Goal: Information Seeking & Learning: Learn about a topic

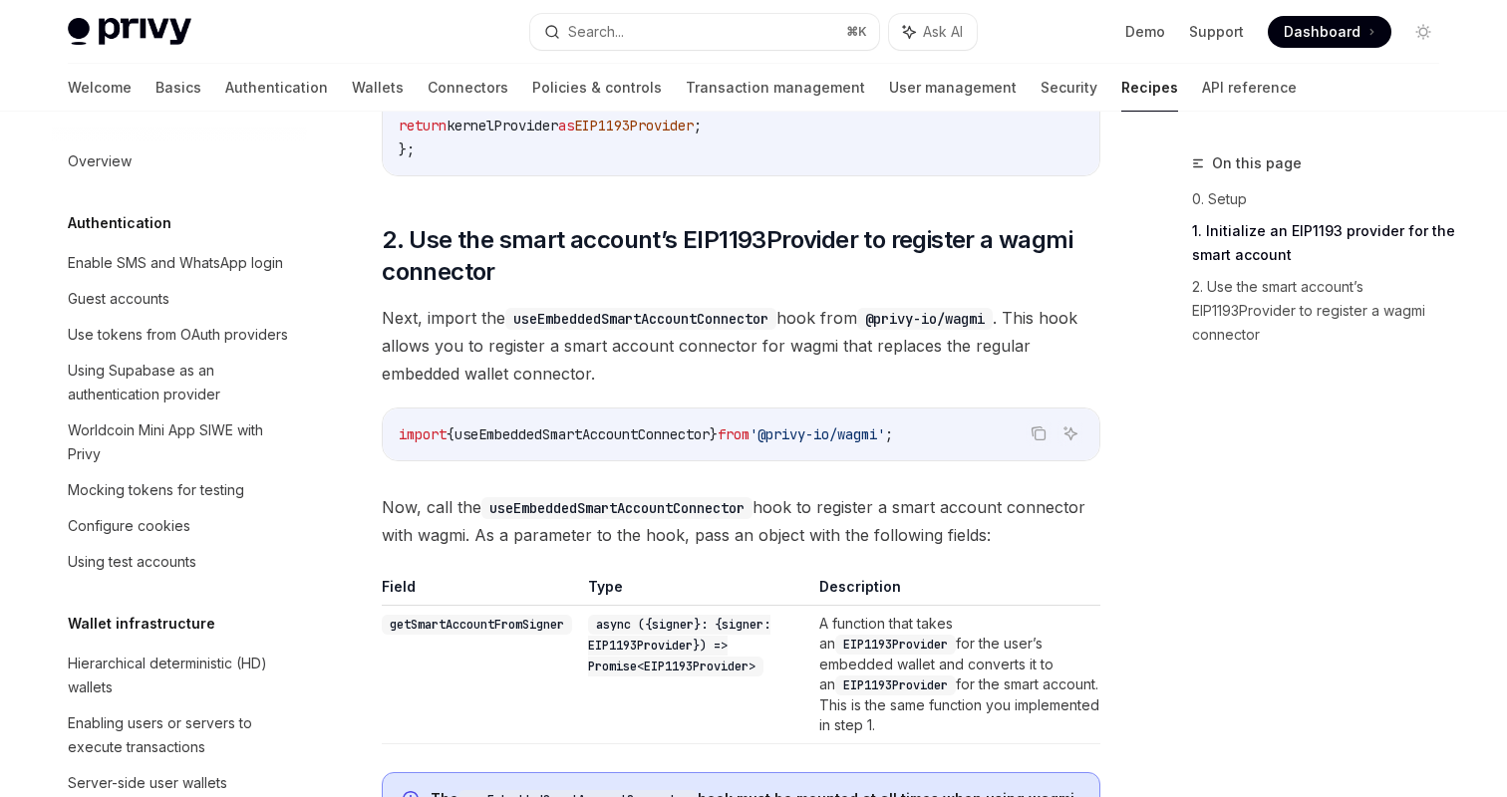
scroll to position [556, 0]
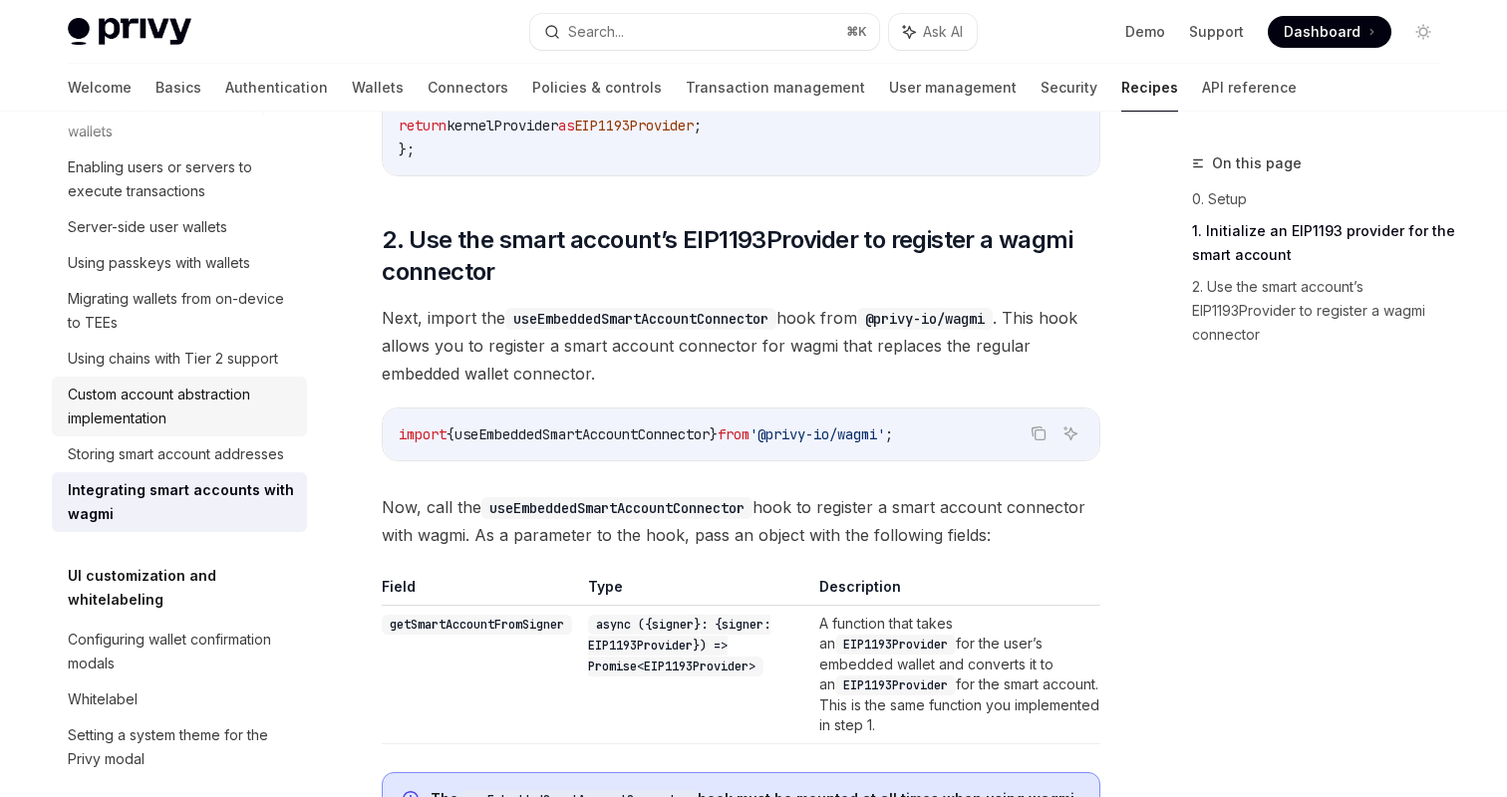
click at [209, 392] on div "Custom account abstraction implementation" at bounding box center [181, 407] width 227 height 48
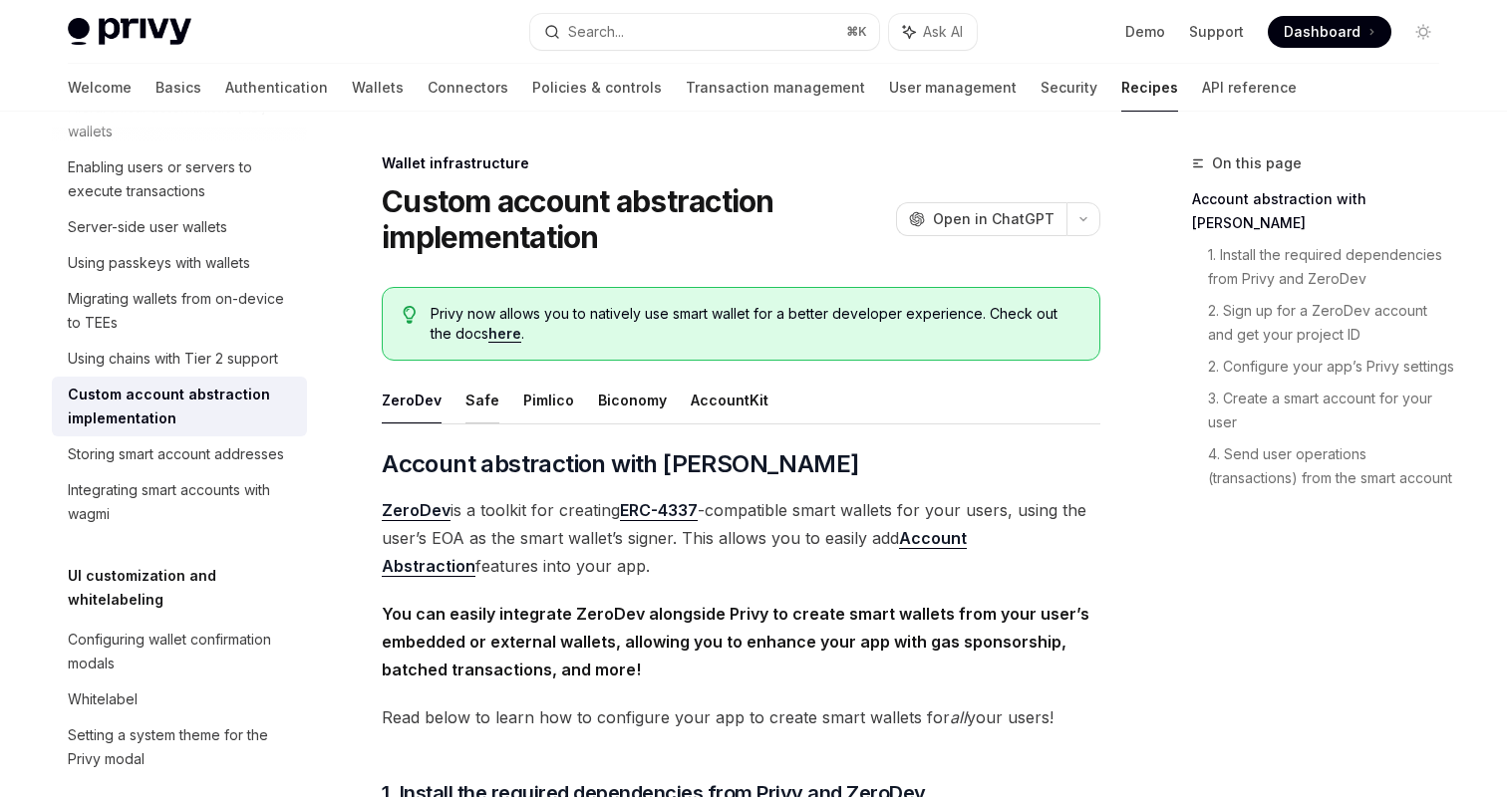
click at [481, 392] on button "Safe" at bounding box center [482, 400] width 34 height 47
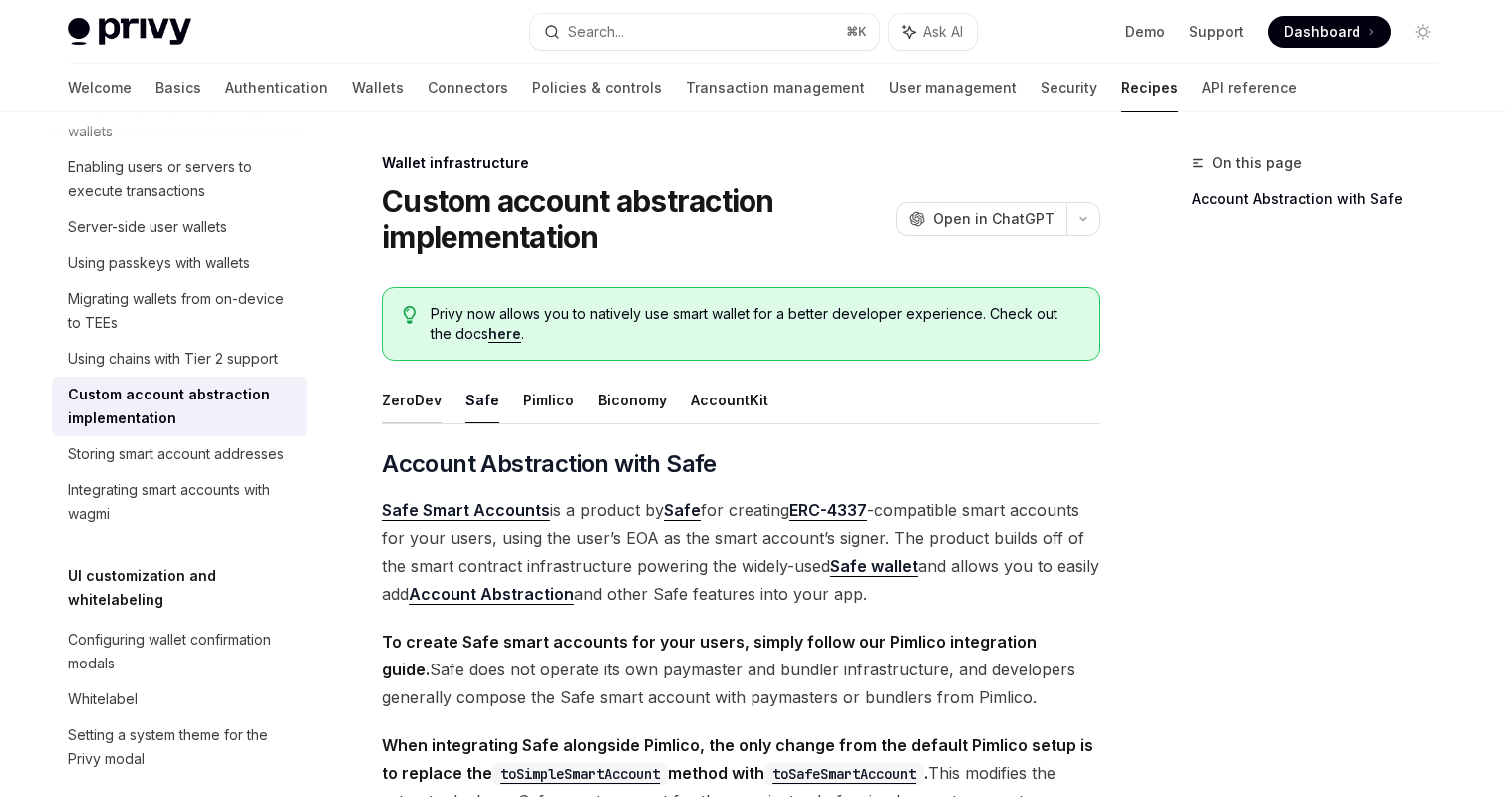
click at [424, 397] on button "ZeroDev" at bounding box center [412, 400] width 60 height 47
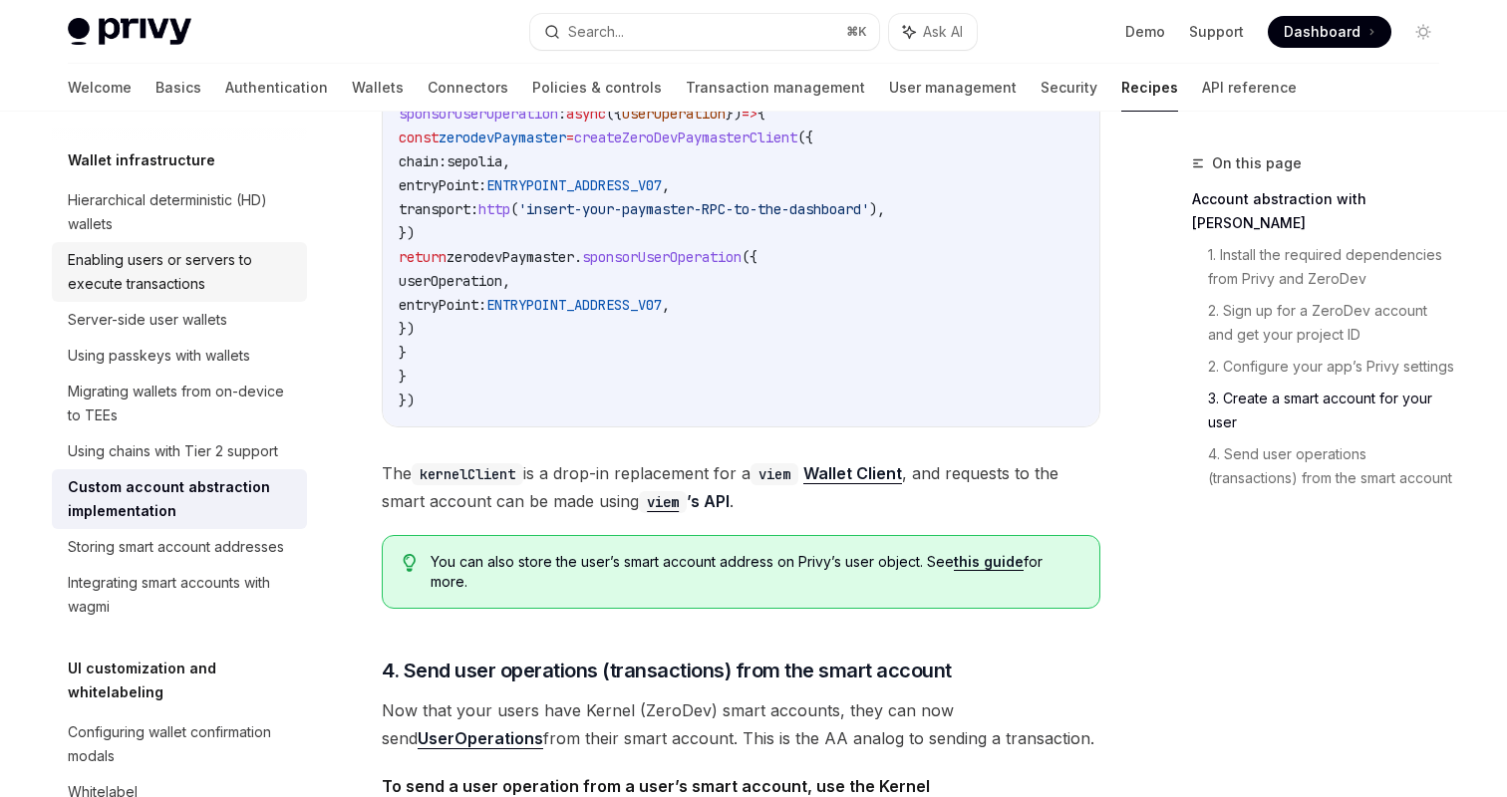
scroll to position [466, 0]
click at [224, 259] on div "Enabling users or servers to execute transactions" at bounding box center [181, 269] width 227 height 48
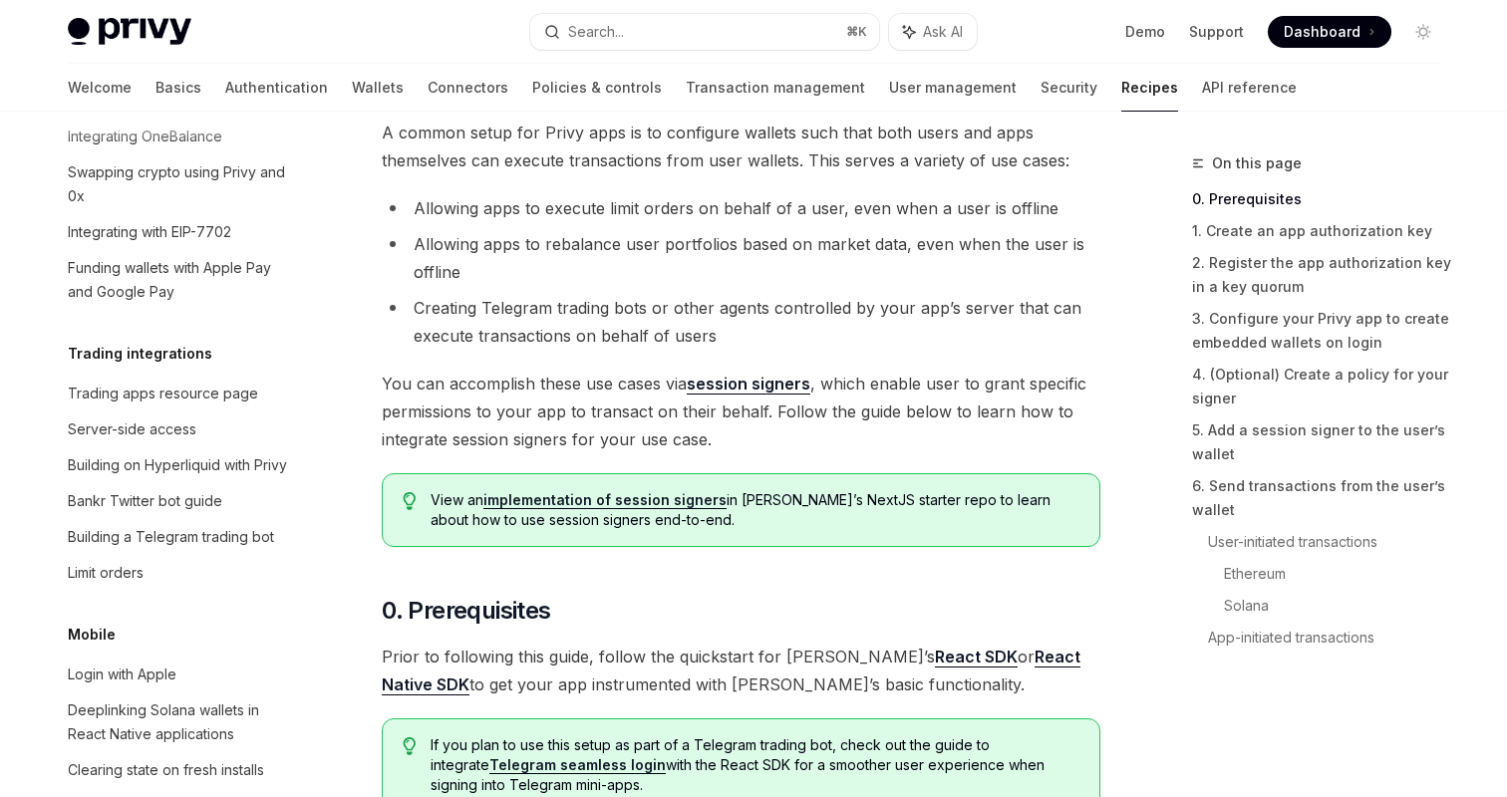
scroll to position [1873, 0]
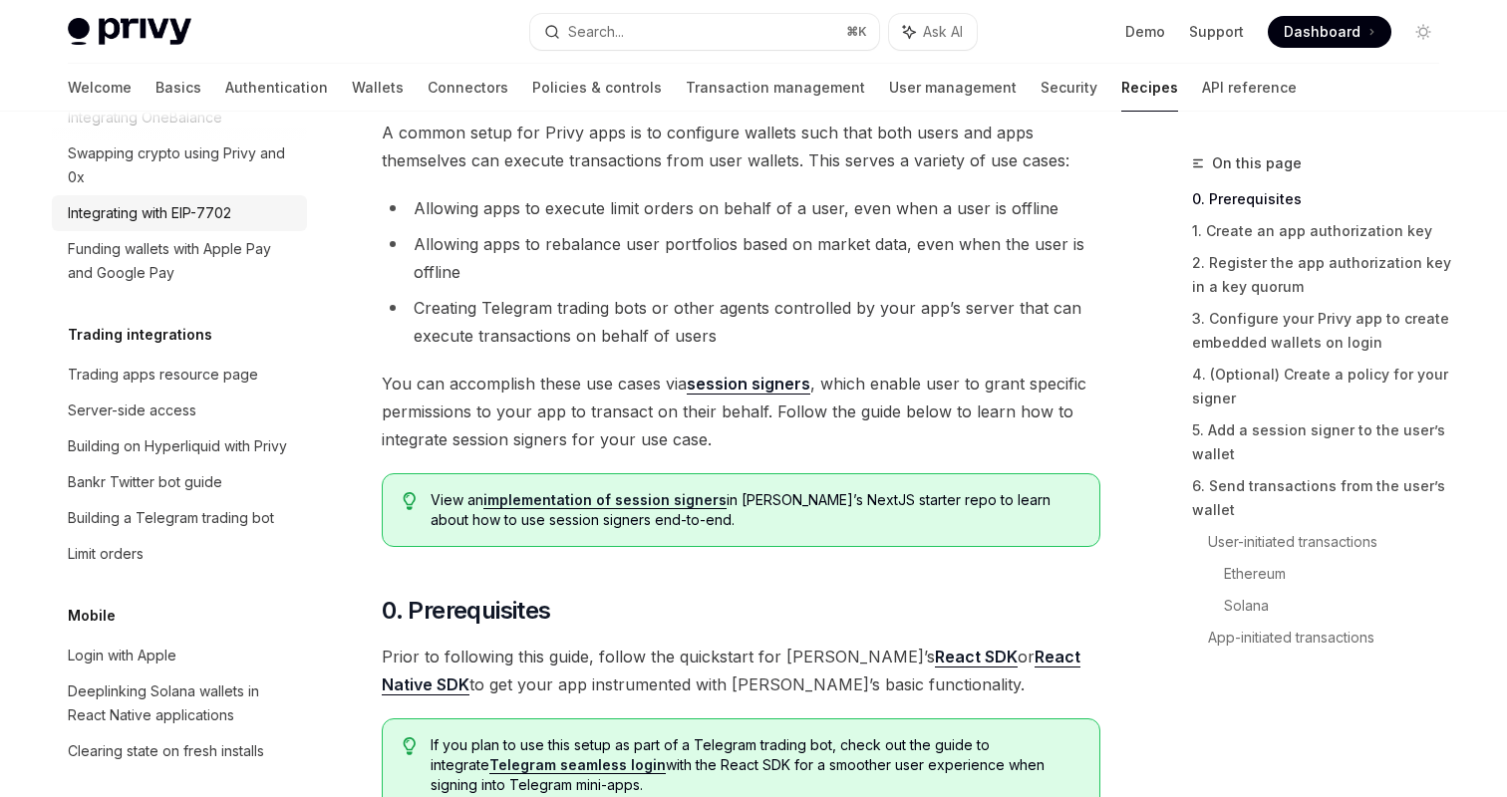
click at [220, 201] on div "Integrating with EIP-7702" at bounding box center [149, 213] width 163 height 24
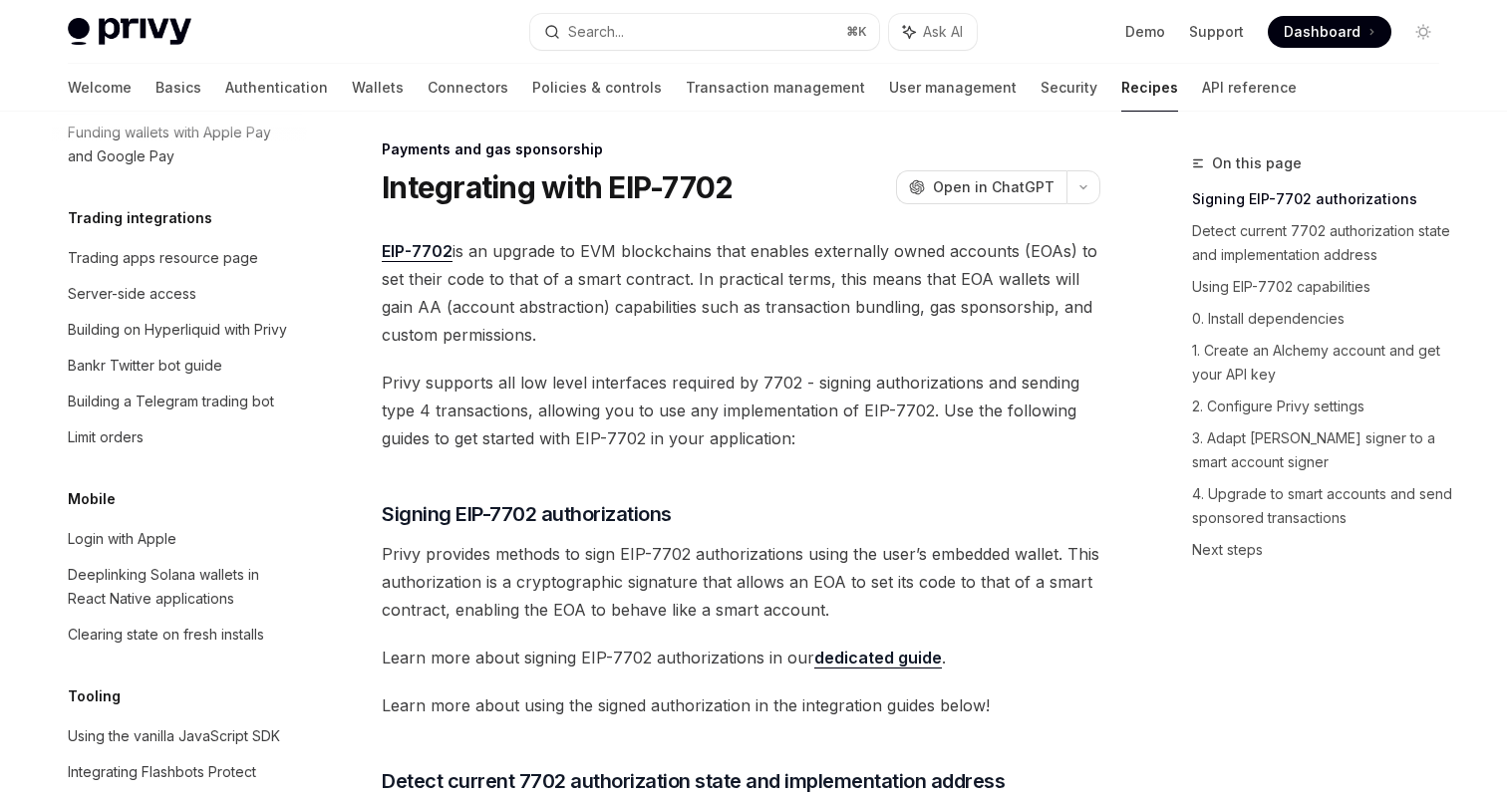
scroll to position [23, 0]
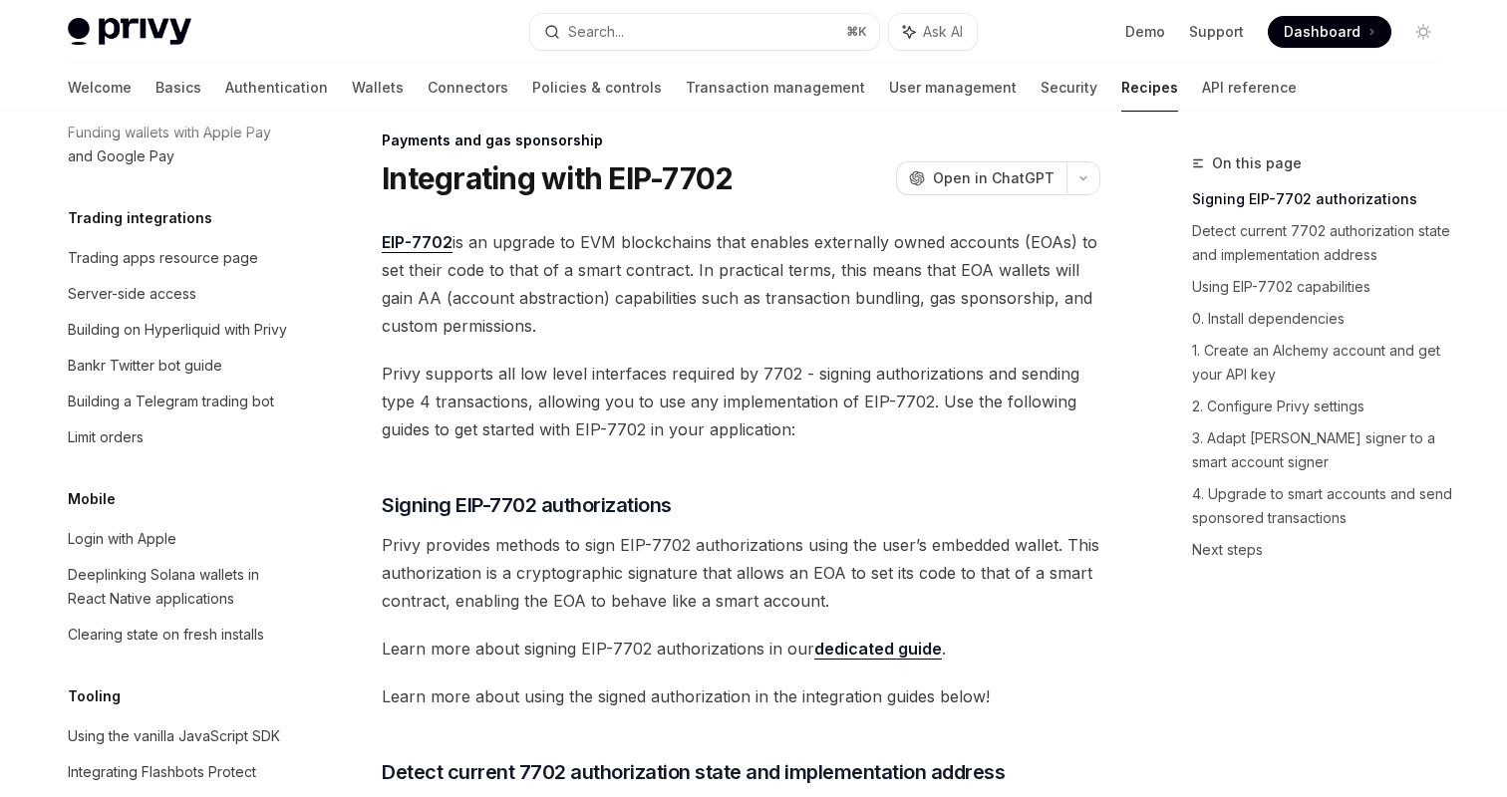
click at [431, 237] on link "EIP-7702" at bounding box center [417, 242] width 71 height 21
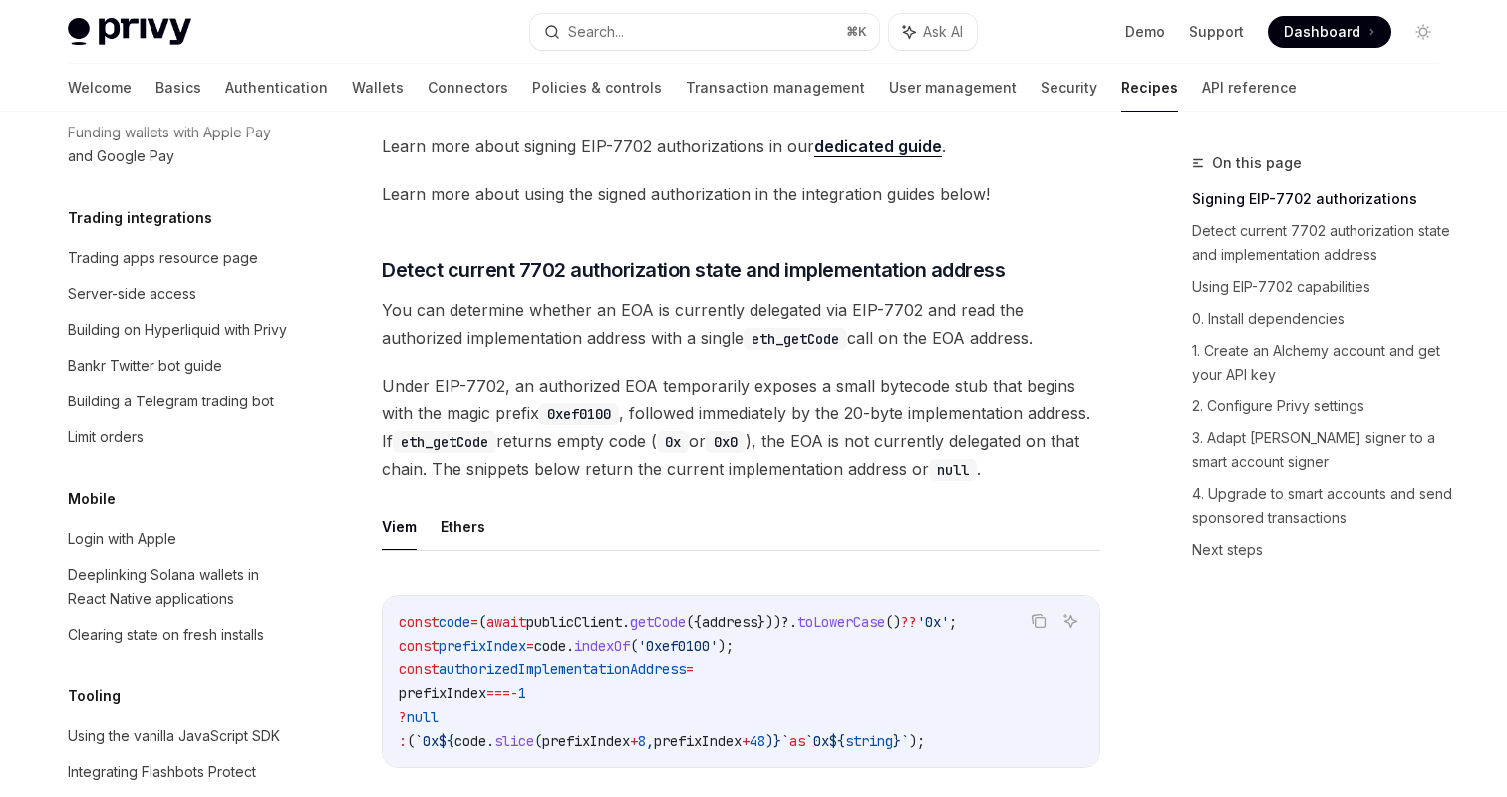
scroll to position [528, 0]
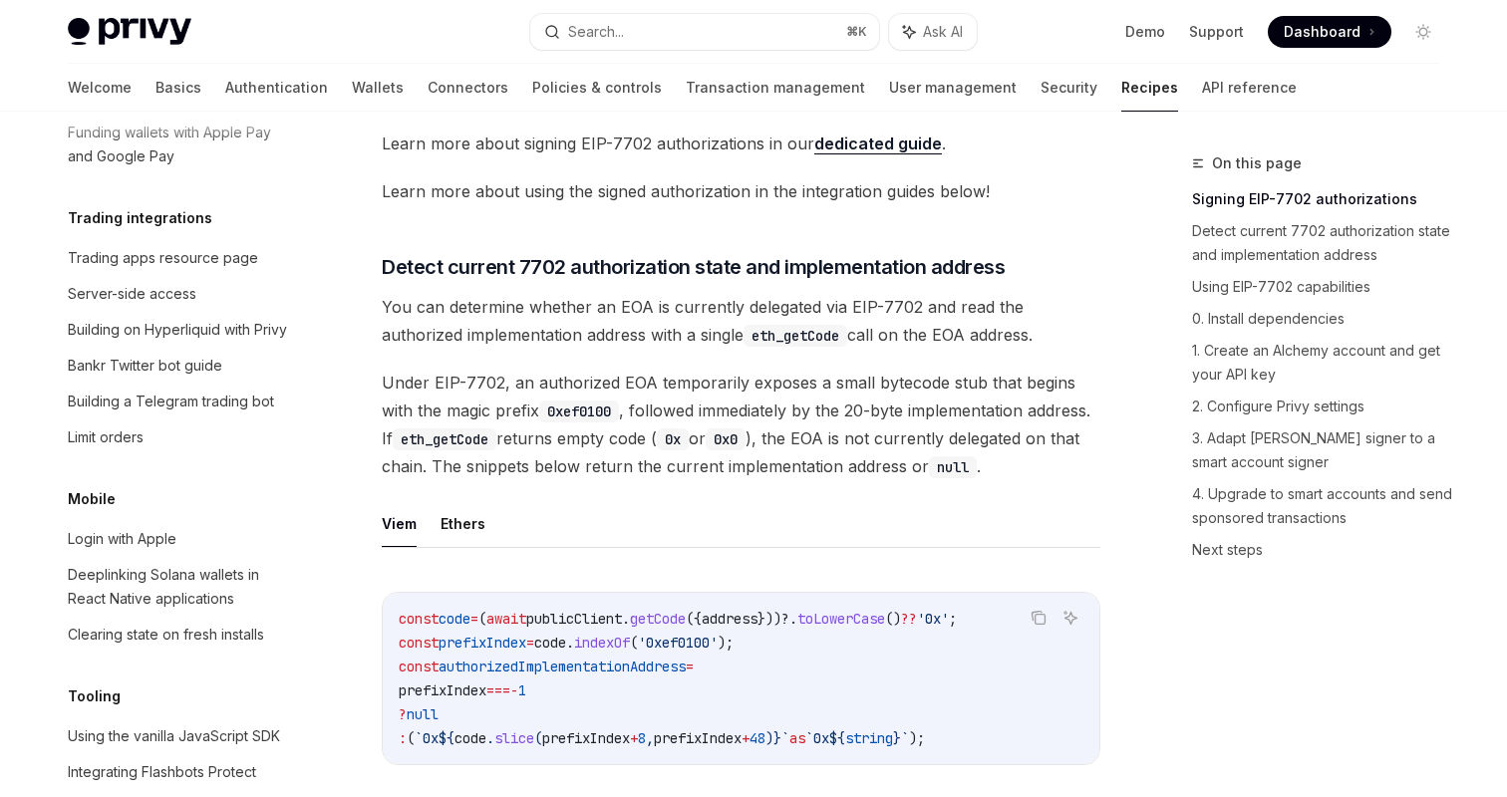
click at [858, 150] on link "dedicated guide" at bounding box center [878, 144] width 128 height 21
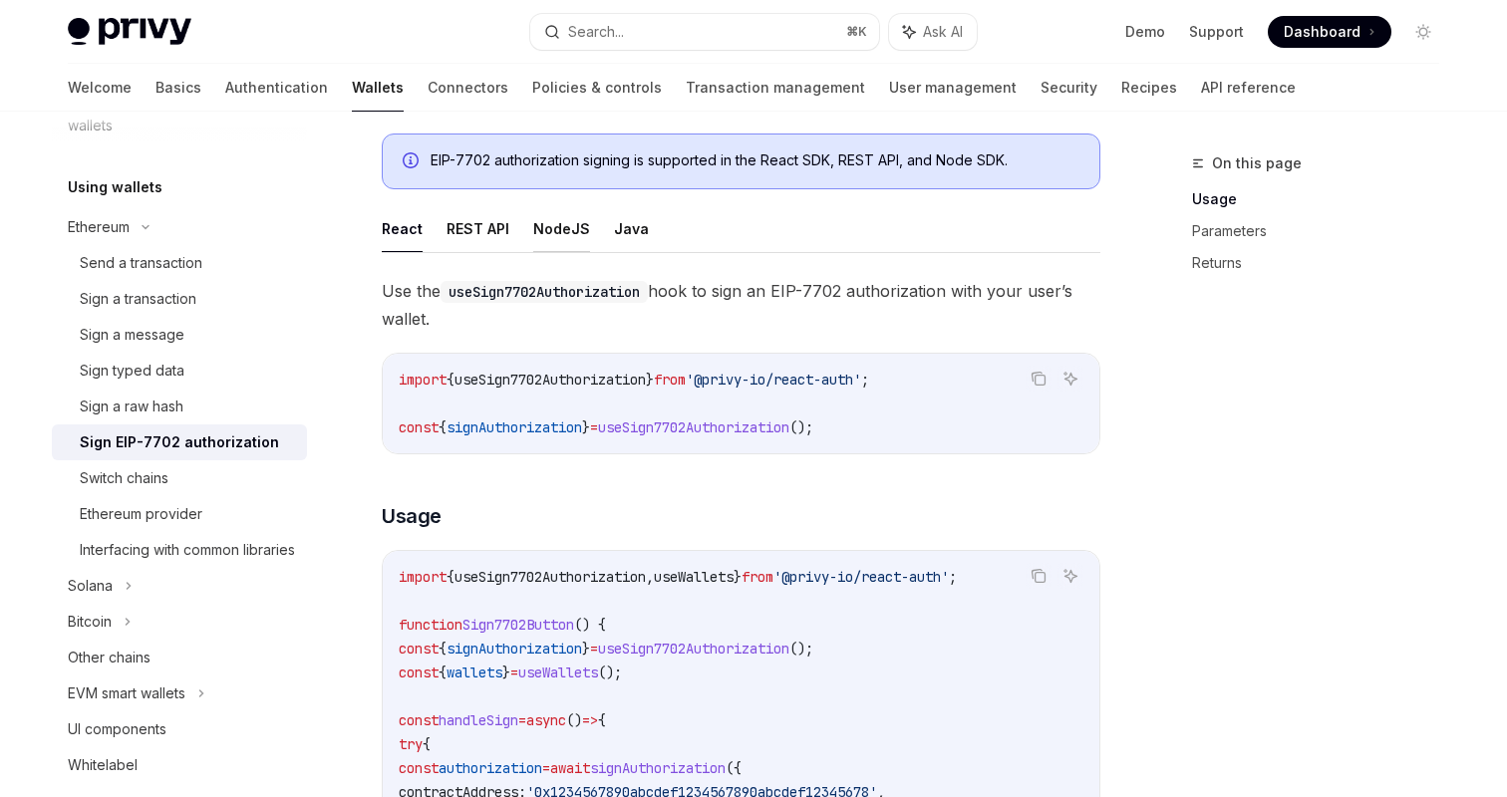
scroll to position [333, 0]
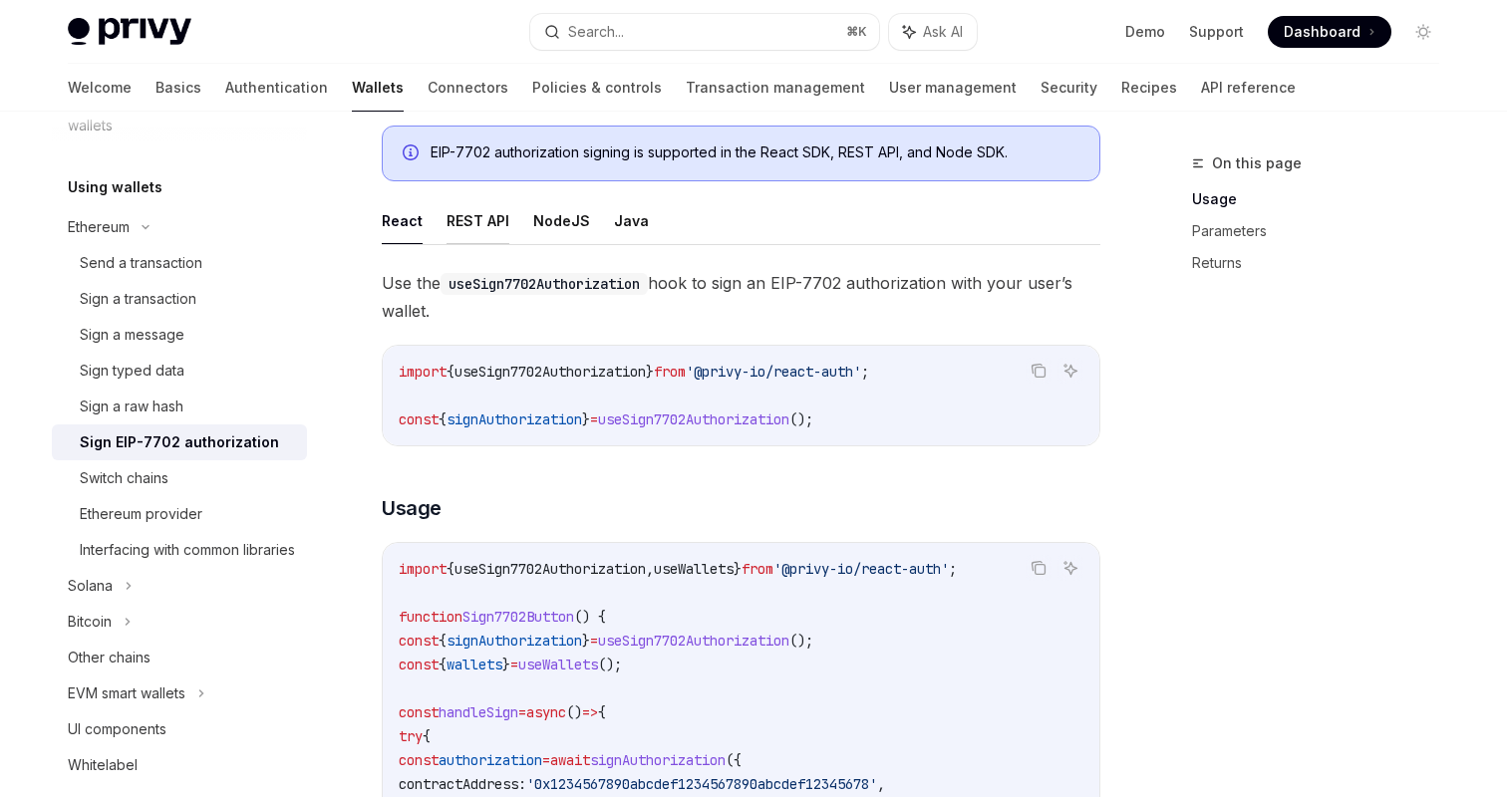
click at [483, 229] on button "REST API" at bounding box center [477, 220] width 63 height 47
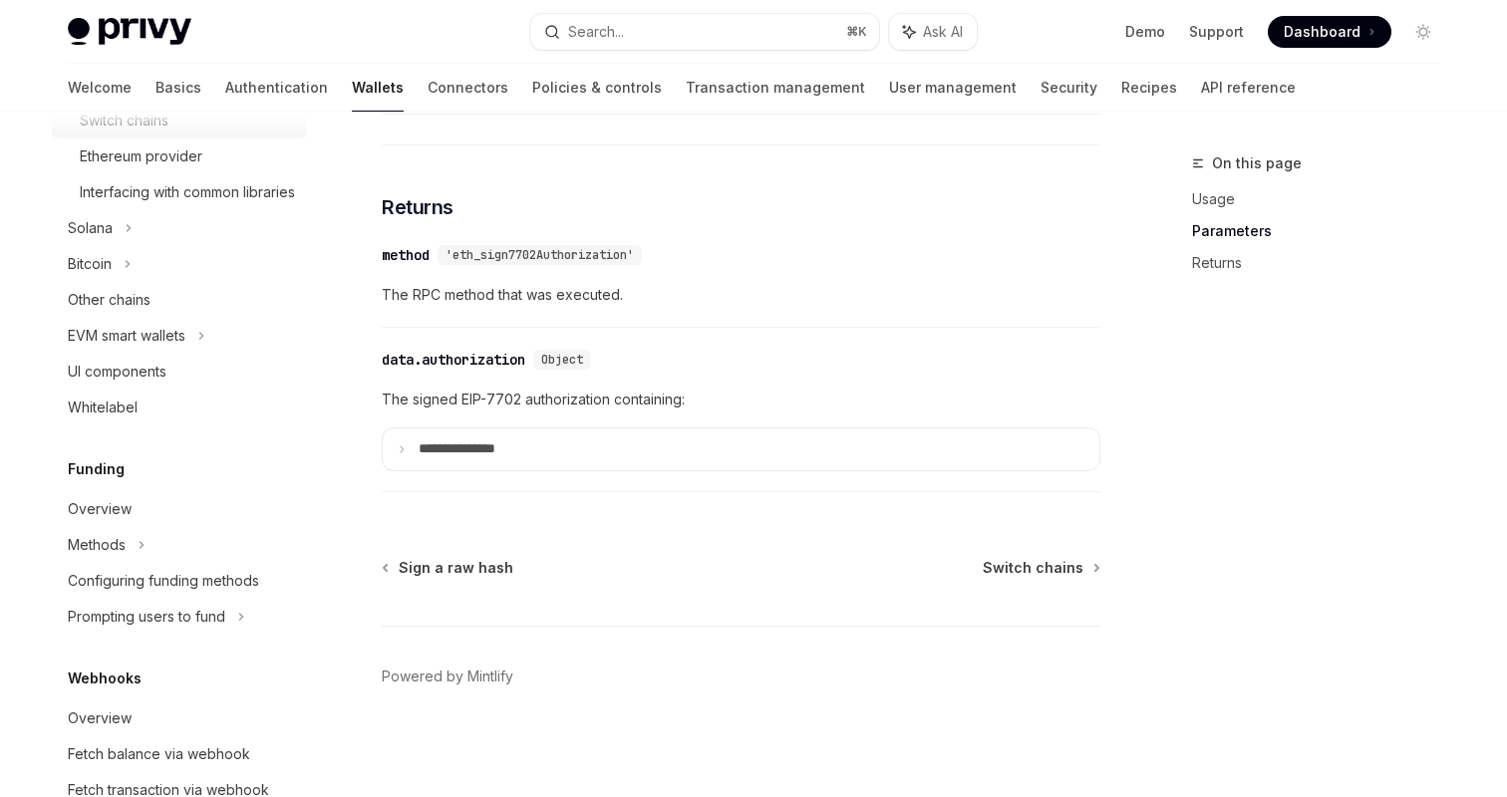
scroll to position [802, 0]
click at [184, 350] on div "EVM smart wallets" at bounding box center [127, 338] width 118 height 24
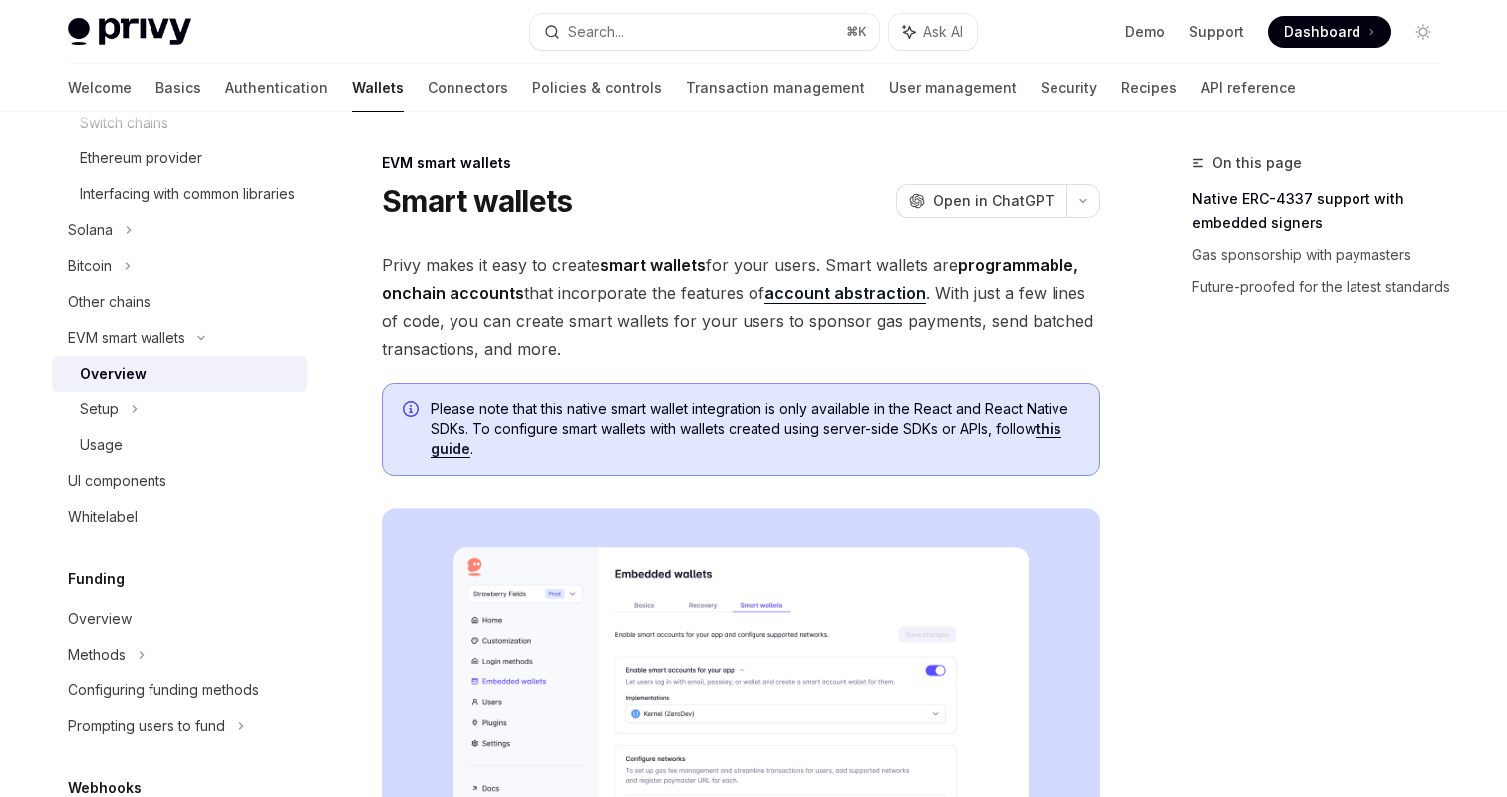
click at [159, 386] on div "Overview" at bounding box center [187, 374] width 215 height 24
click at [154, 428] on div "Setup" at bounding box center [179, 410] width 255 height 36
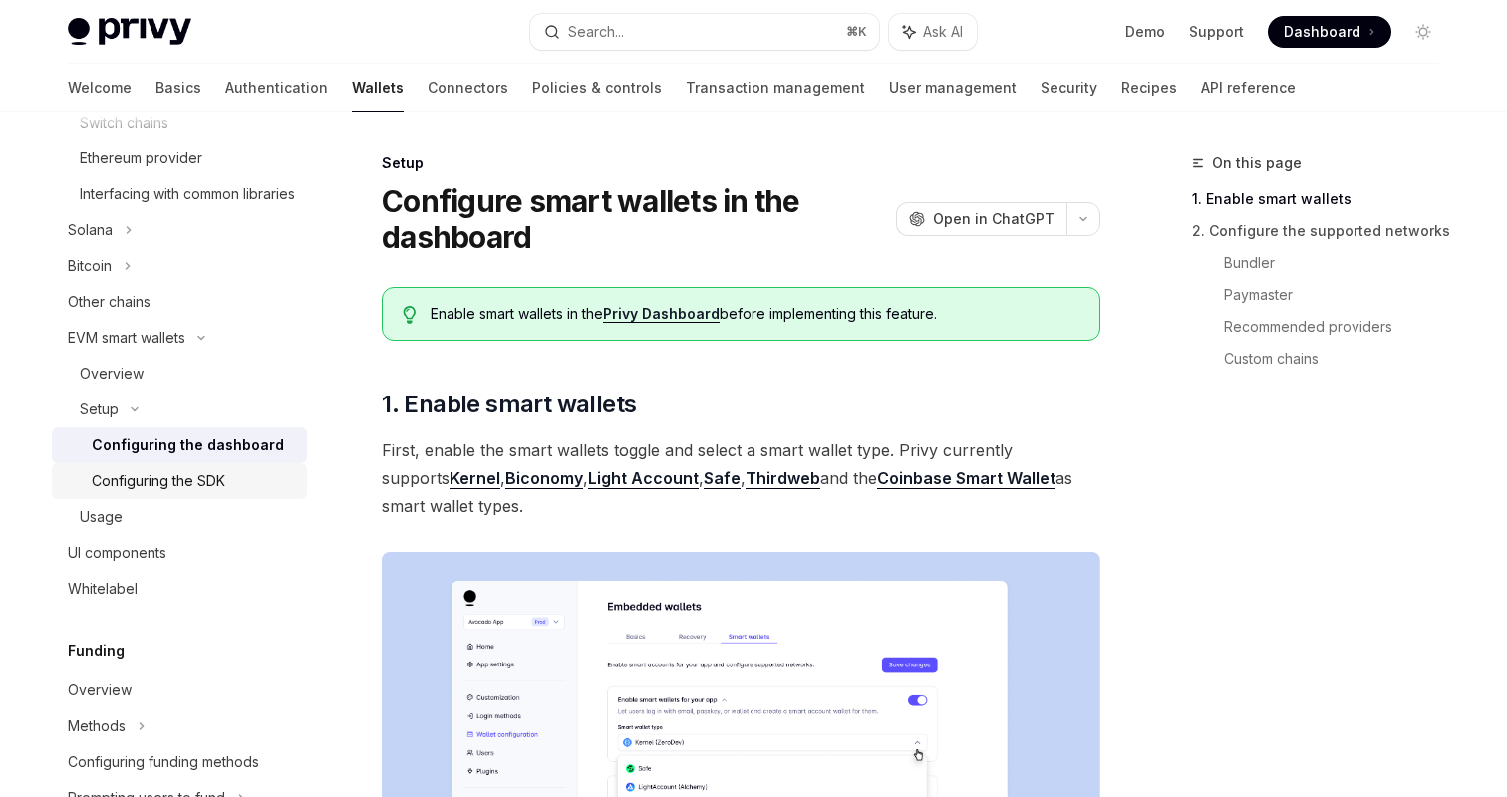
click at [155, 493] on div "Configuring the SDK" at bounding box center [159, 481] width 134 height 24
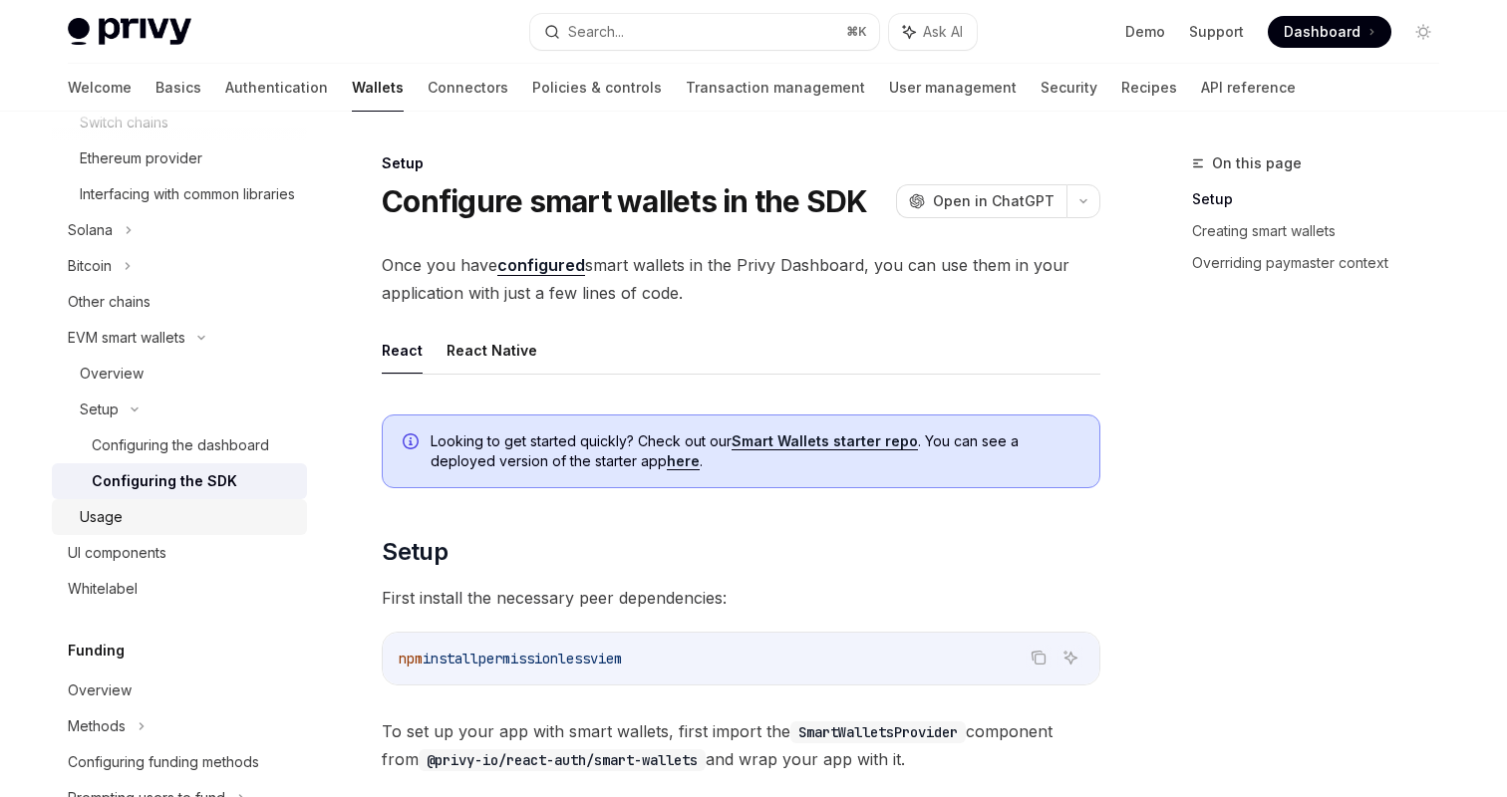
click at [144, 529] on div "Usage" at bounding box center [187, 517] width 215 height 24
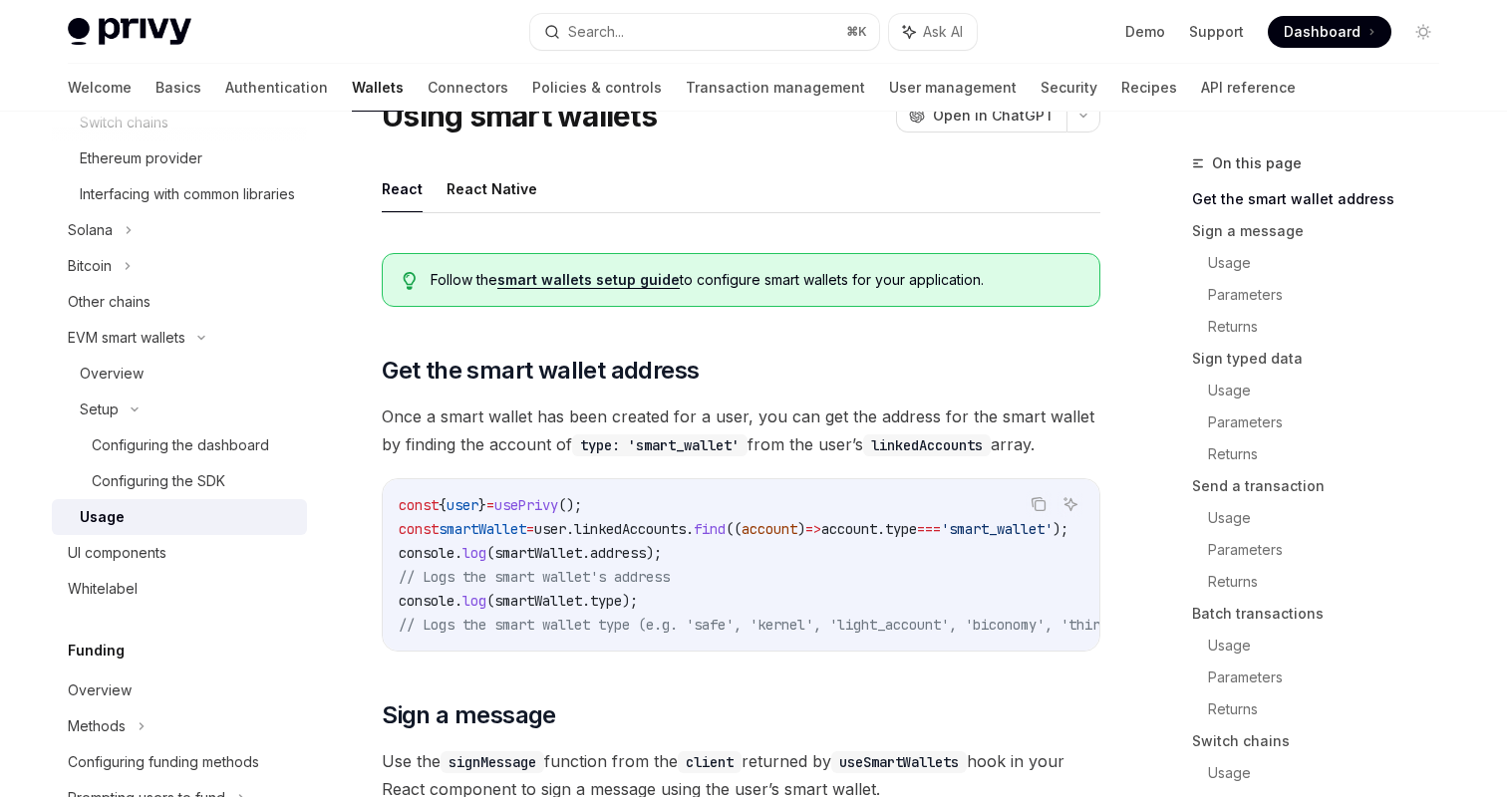
scroll to position [47, 0]
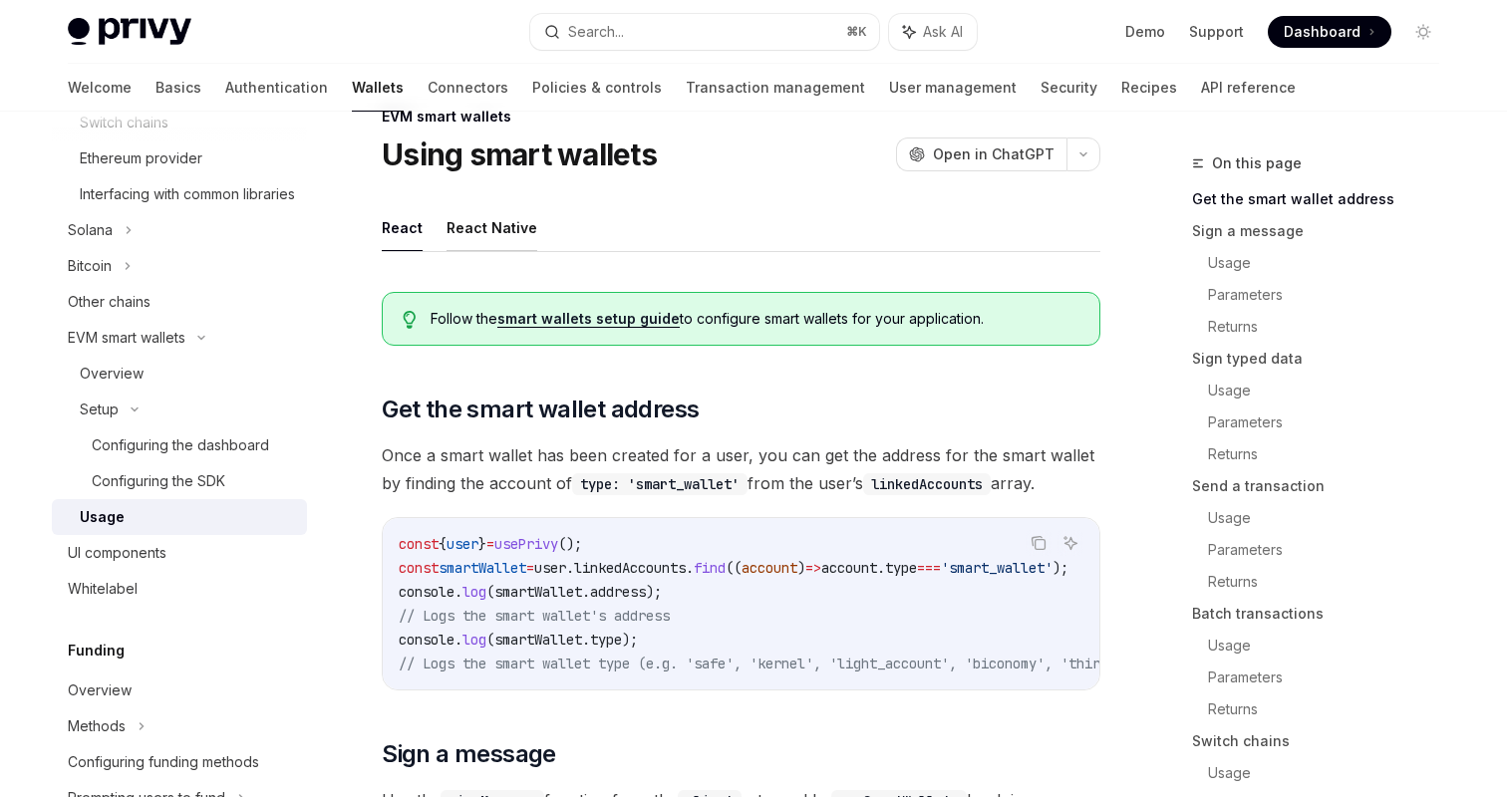
click at [478, 236] on button "React Native" at bounding box center [491, 227] width 91 height 47
type textarea "*"
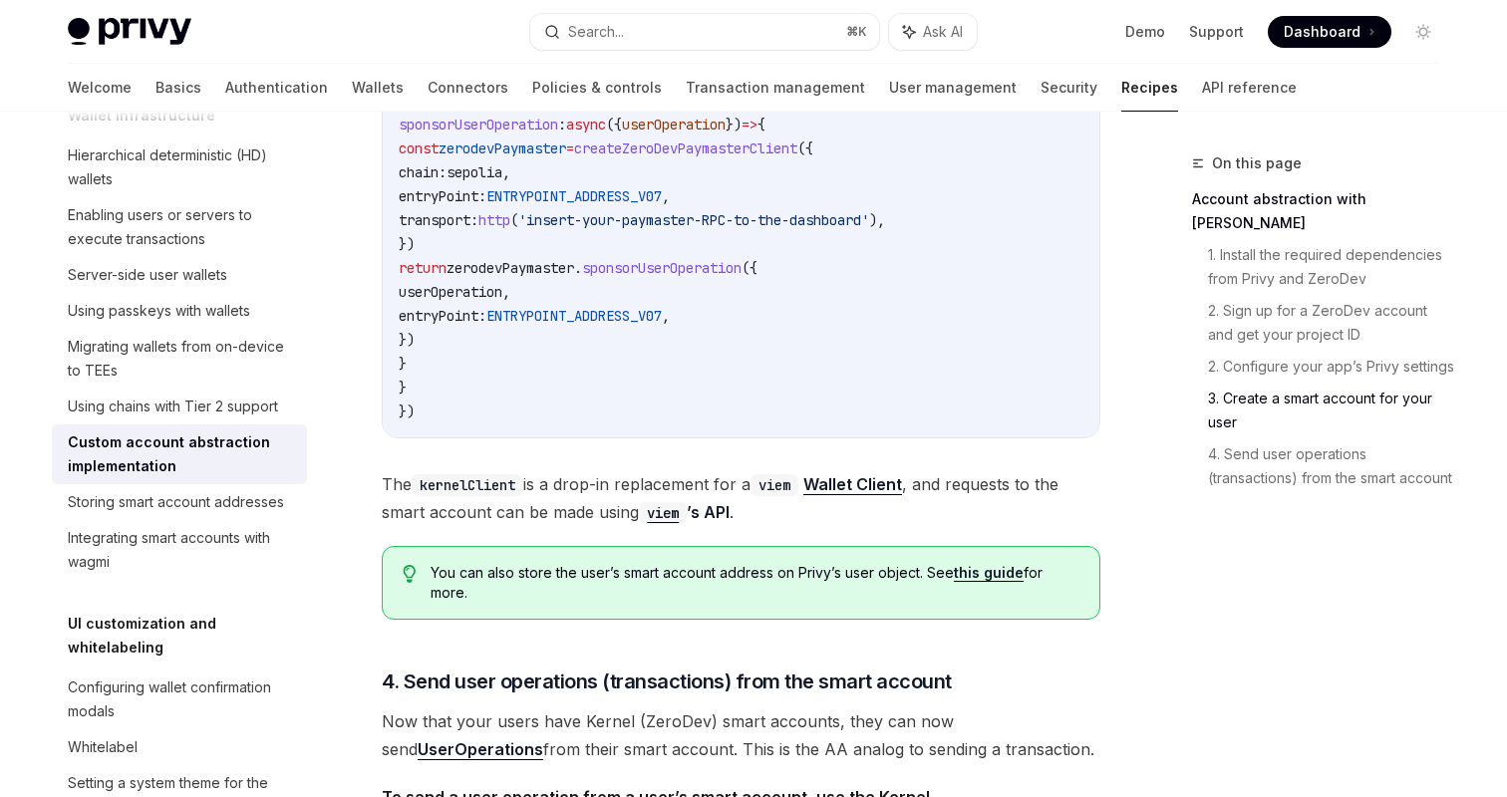
scroll to position [3957, 0]
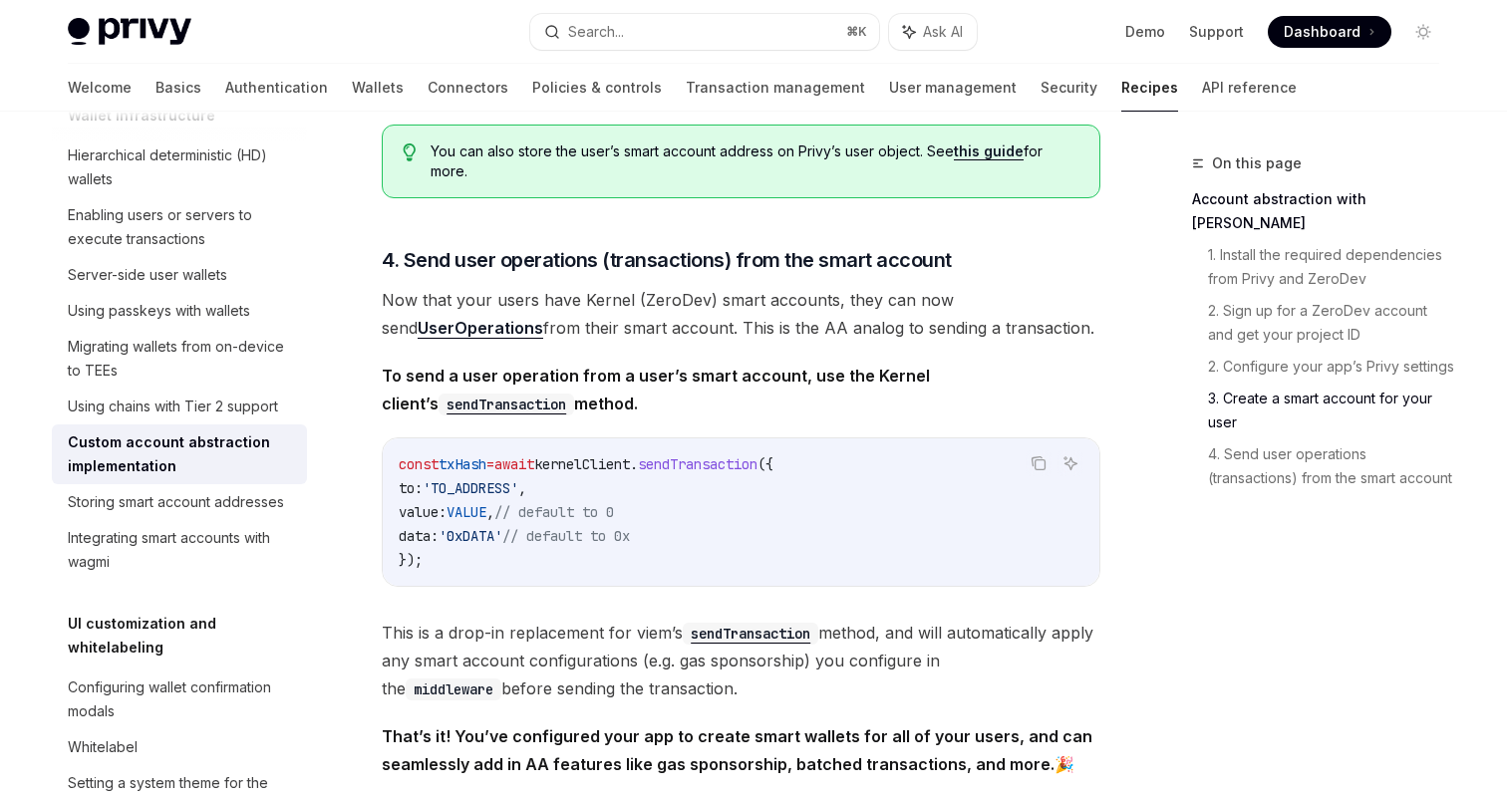
click at [971, 160] on link "this guide" at bounding box center [989, 152] width 70 height 18
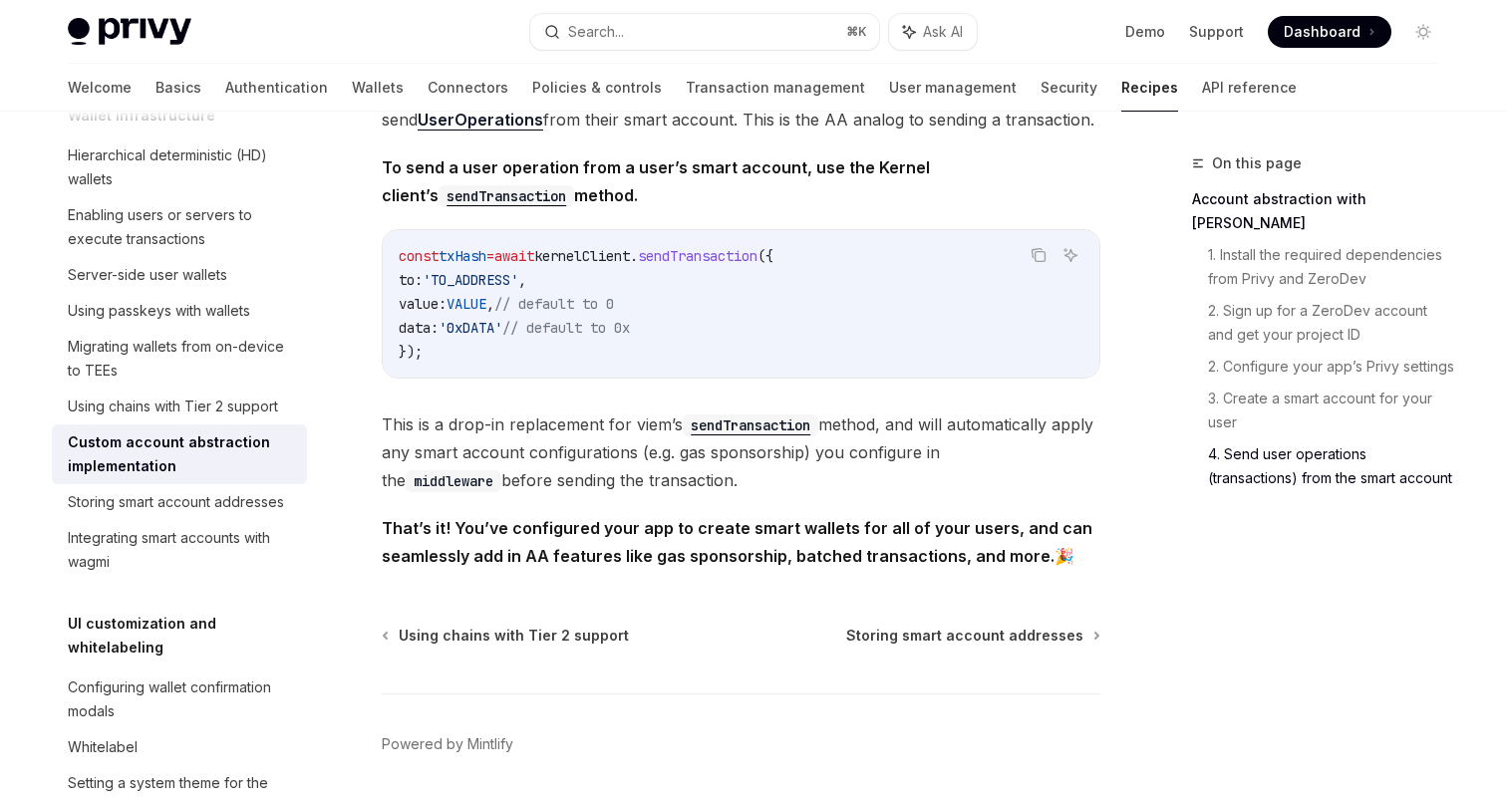
scroll to position [4258, 0]
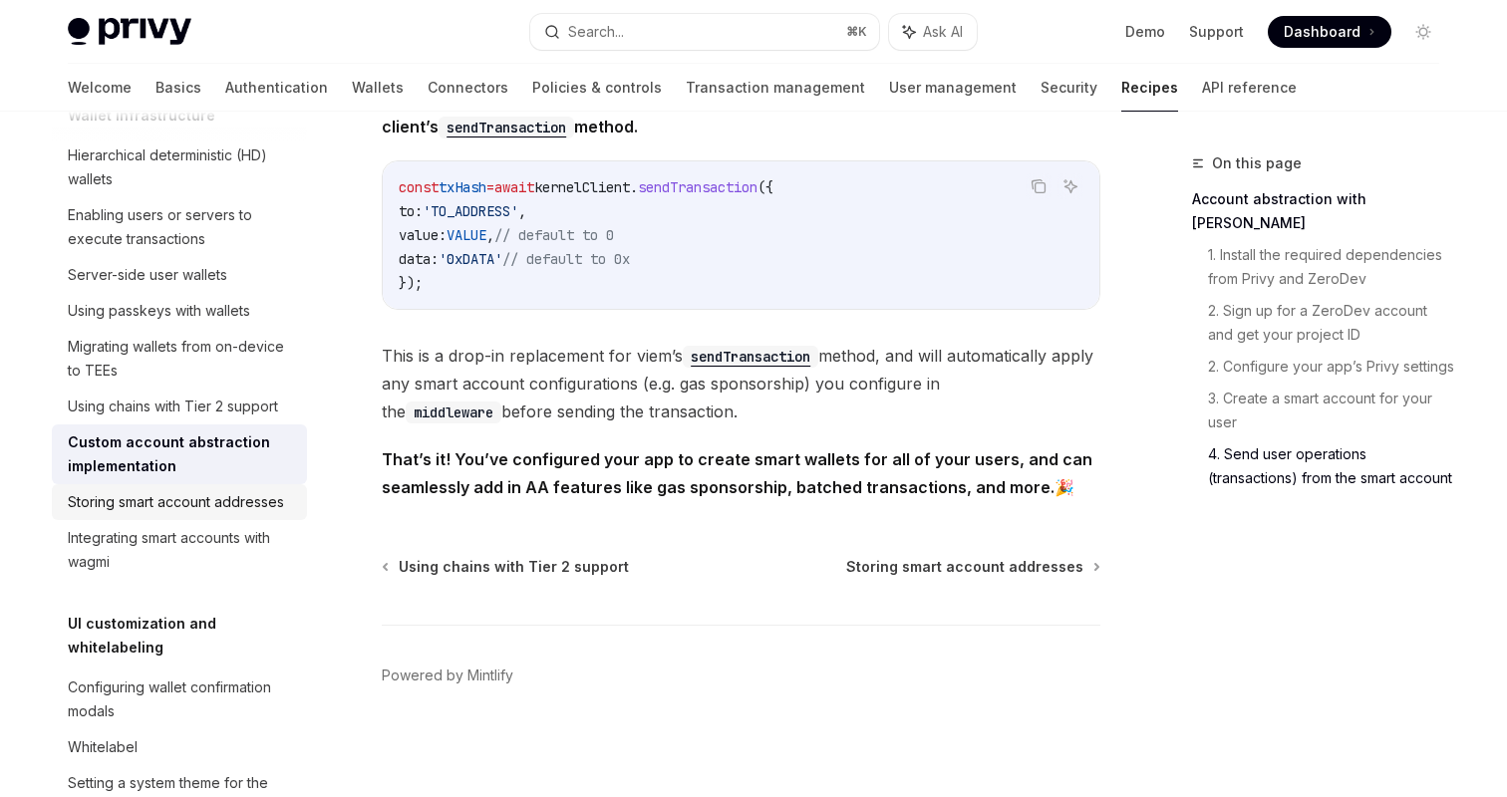
click at [199, 509] on div "Storing smart account addresses" at bounding box center [176, 502] width 216 height 24
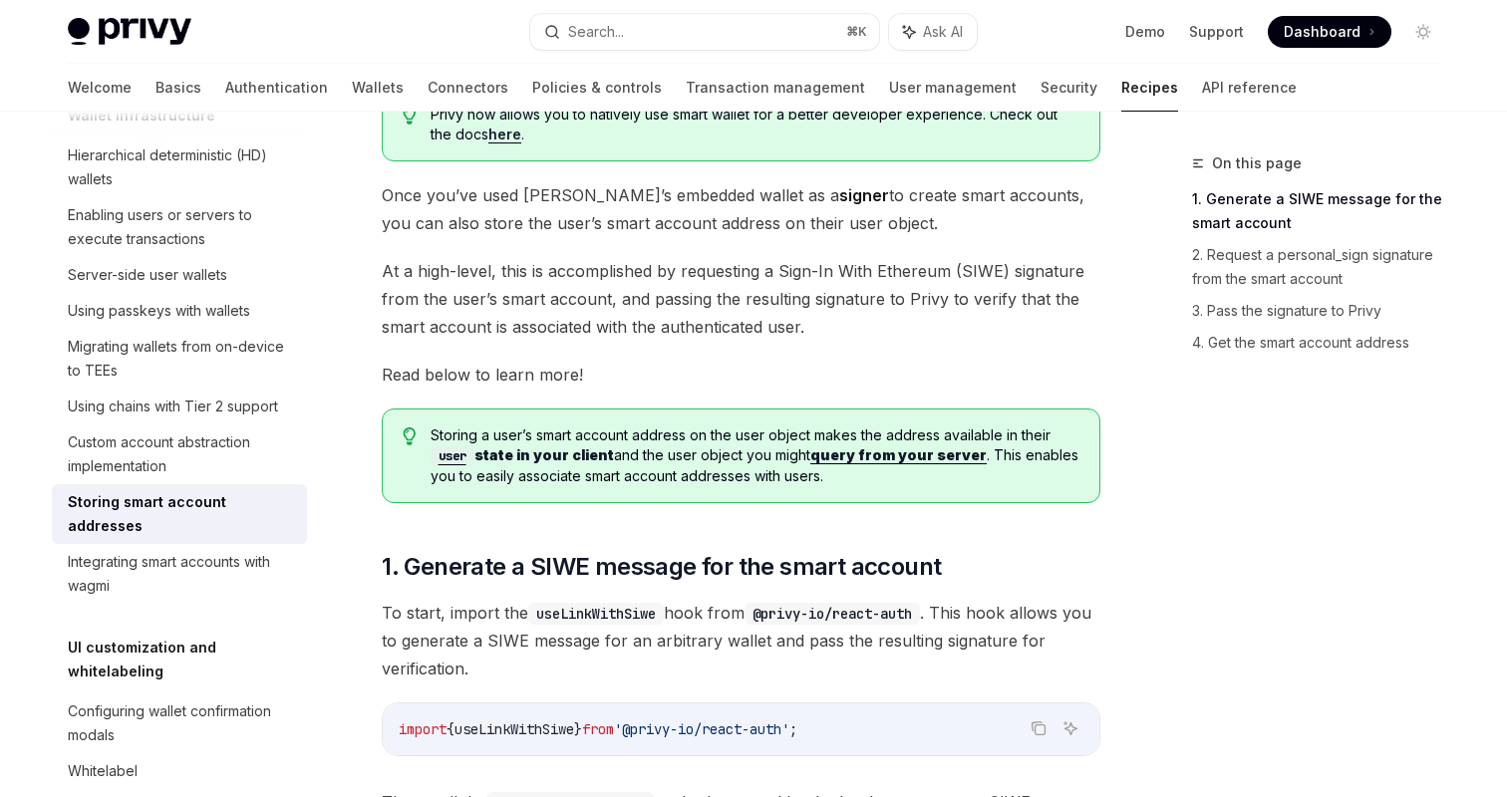
scroll to position [165, 0]
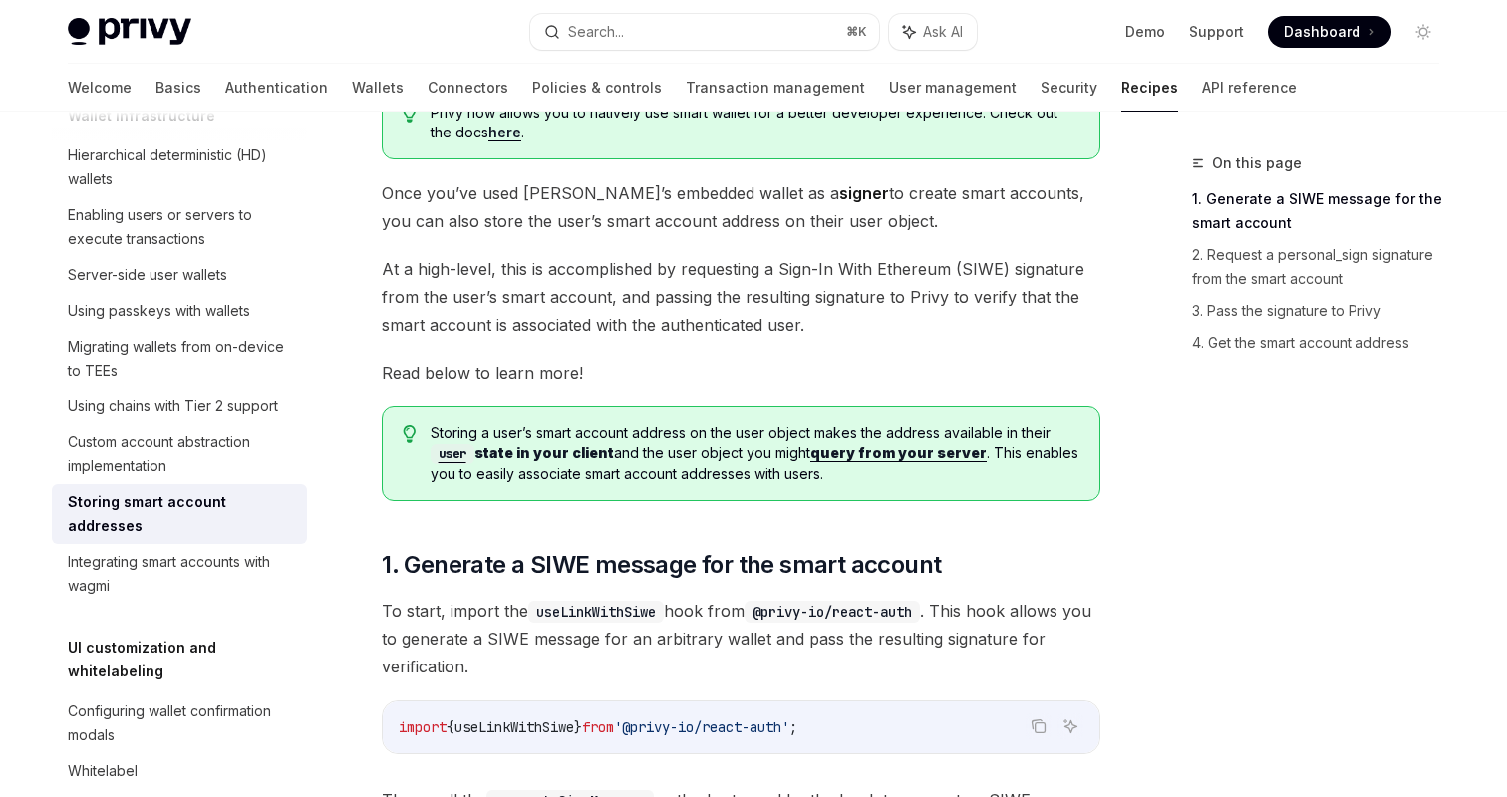
click at [488, 129] on link "here" at bounding box center [504, 133] width 33 height 18
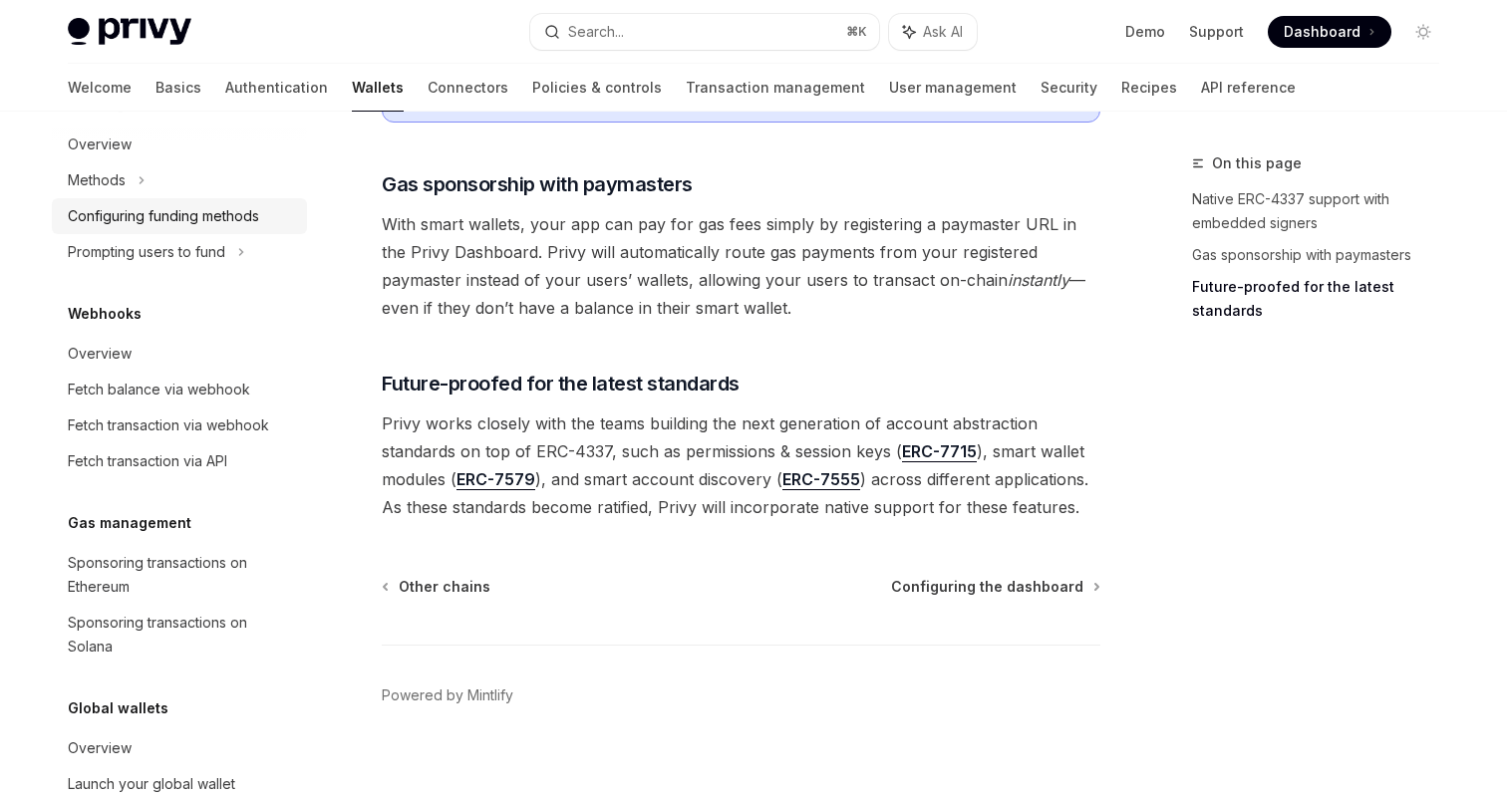
scroll to position [1034, 0]
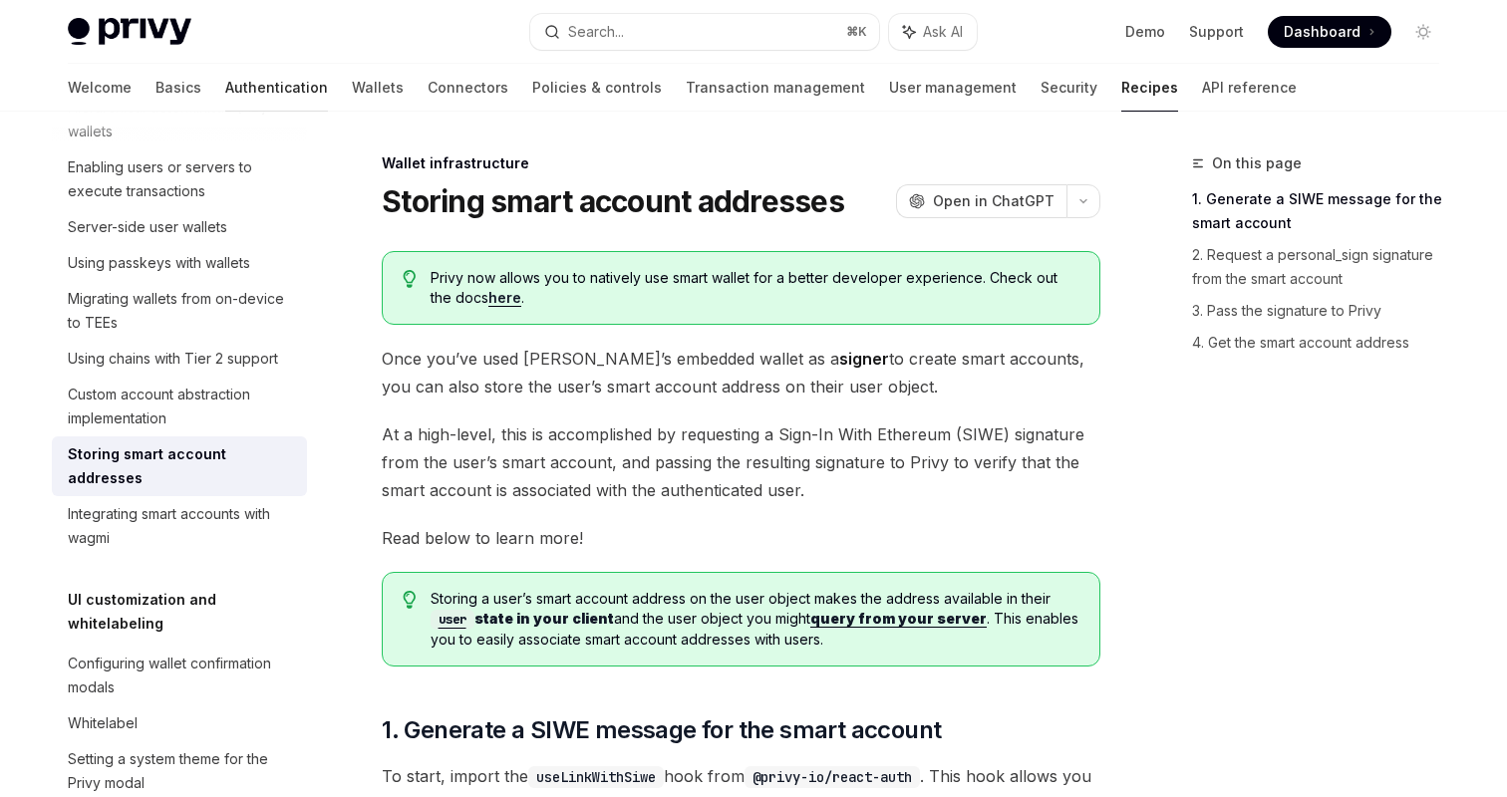
click at [225, 82] on link "Authentication" at bounding box center [276, 88] width 103 height 48
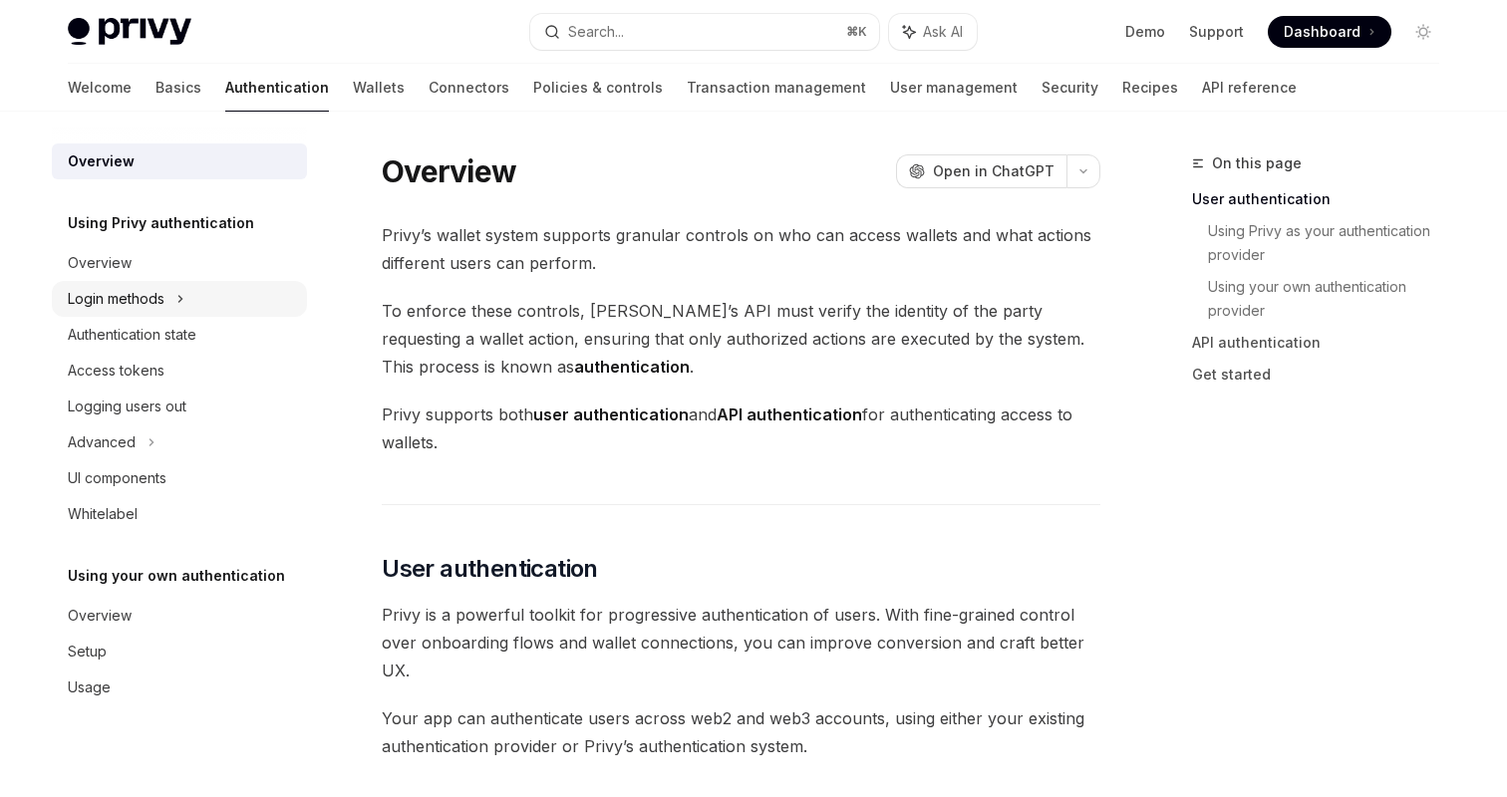
click at [180, 307] on icon at bounding box center [180, 299] width 8 height 24
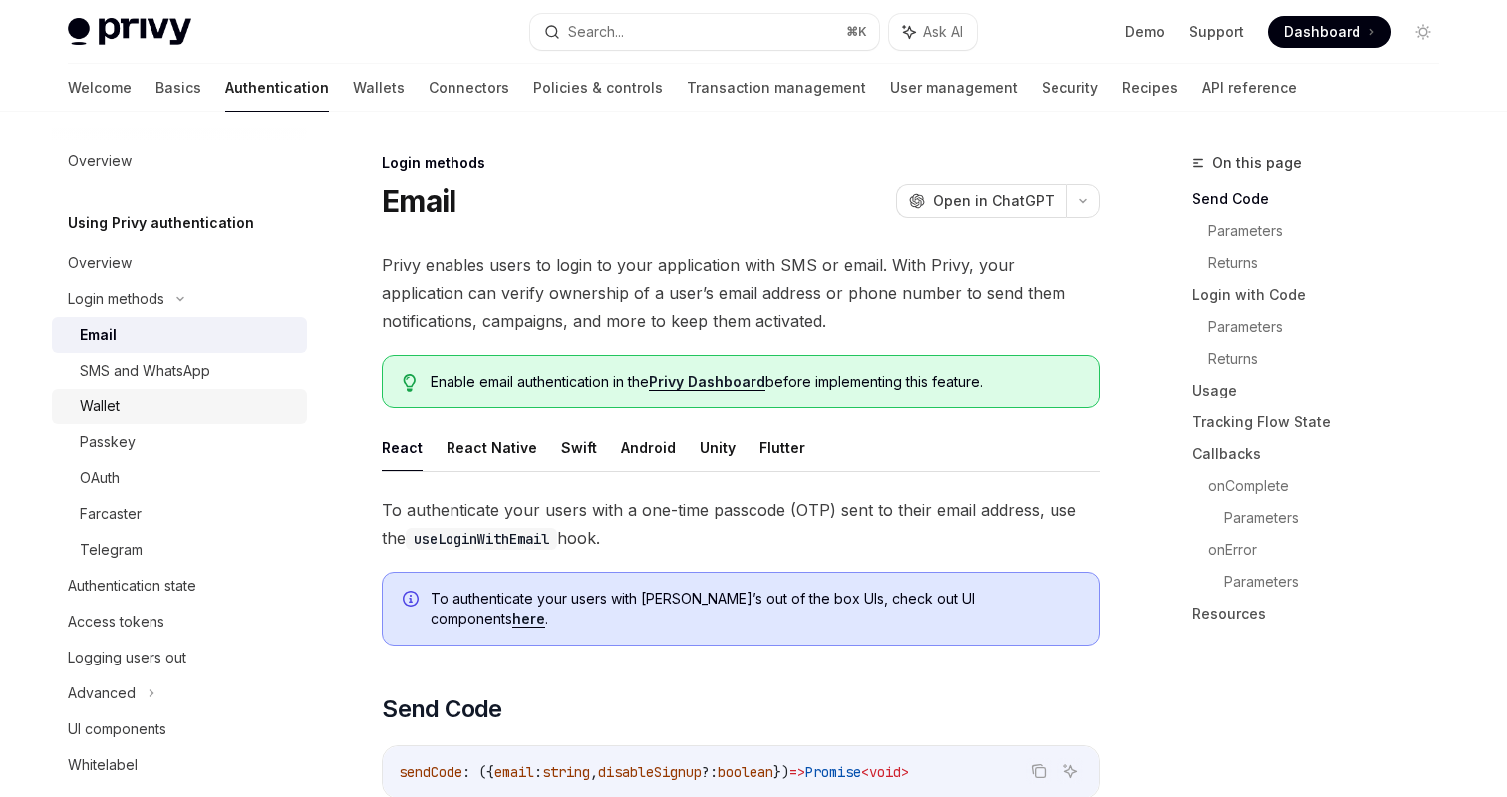
click at [179, 404] on div "Wallet" at bounding box center [187, 407] width 215 height 24
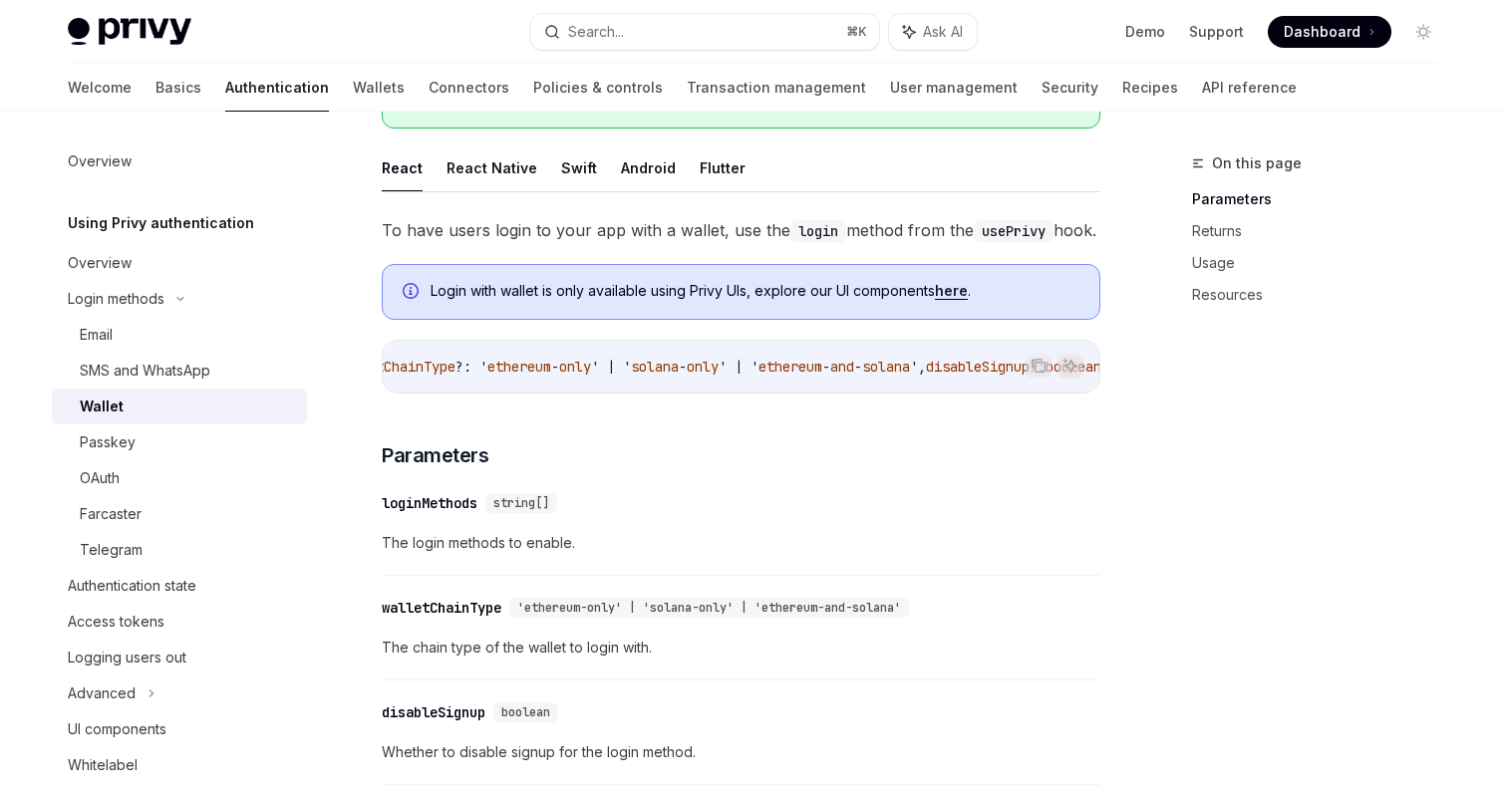
scroll to position [0, 578]
click at [513, 158] on button "React Native" at bounding box center [491, 167] width 91 height 47
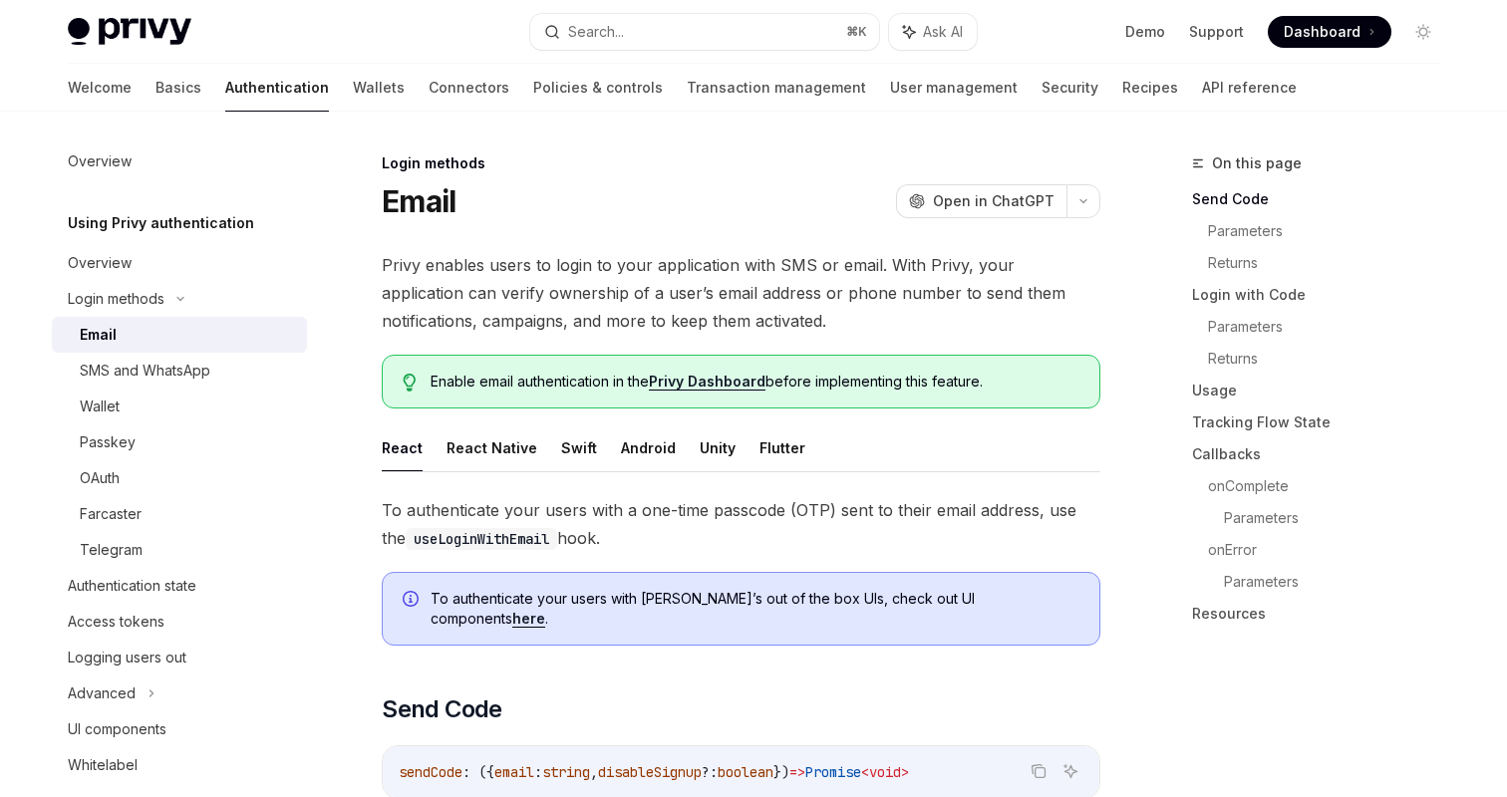
type textarea "*"
